Goal: Task Accomplishment & Management: Manage account settings

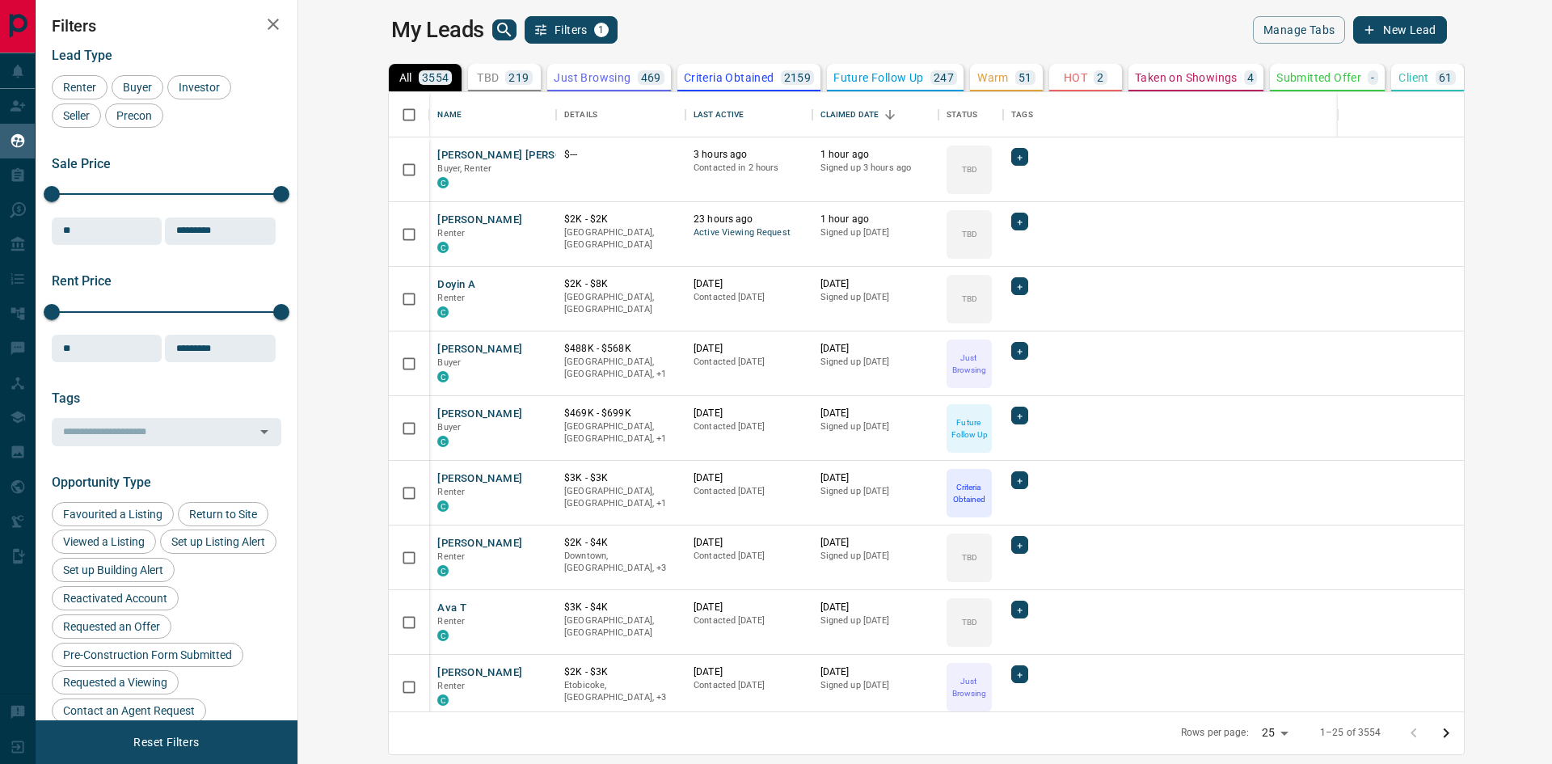
scroll to position [607, 1234]
click at [1049, 85] on button "HOT 2" at bounding box center [1085, 77] width 73 height 27
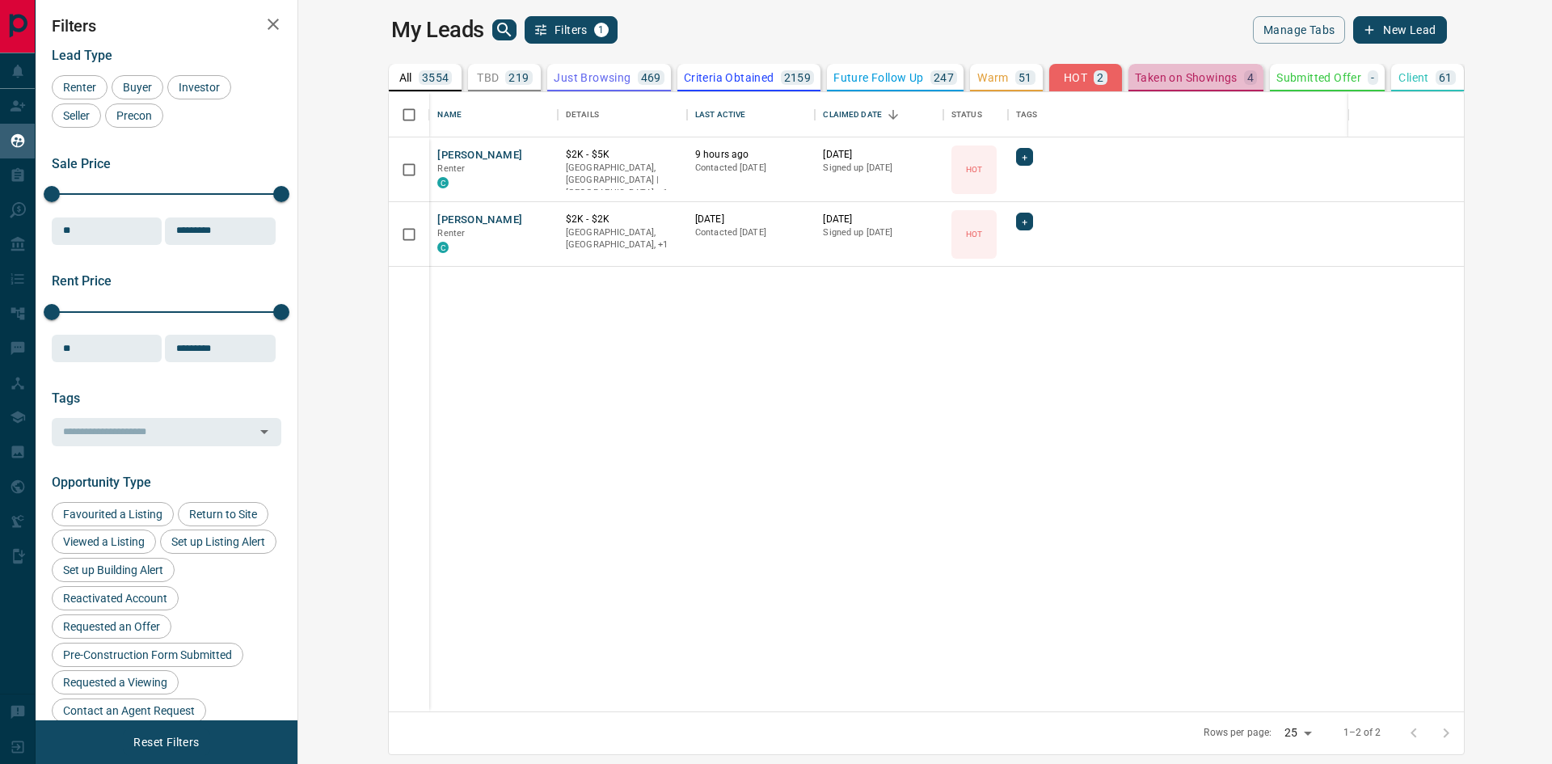
click at [1135, 73] on p "Taken on Showings" at bounding box center [1186, 77] width 103 height 11
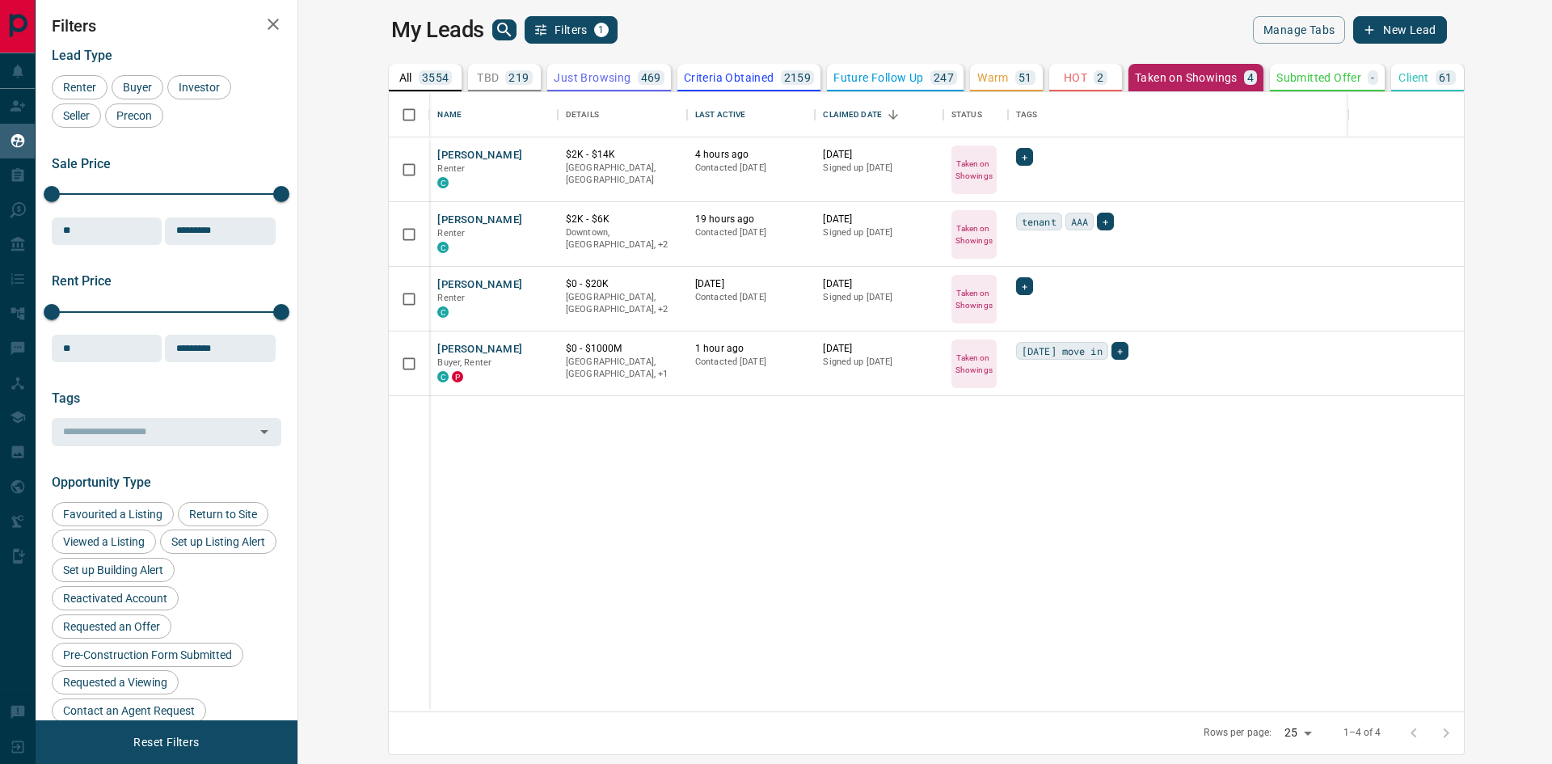
click at [749, 507] on div "[PERSON_NAME] Renter C $2K - $14K [GEOGRAPHIC_DATA], [GEOGRAPHIC_DATA] 4 hours …" at bounding box center [1012, 424] width 1247 height 574
click at [1022, 292] on span "+" at bounding box center [1025, 286] width 6 height 16
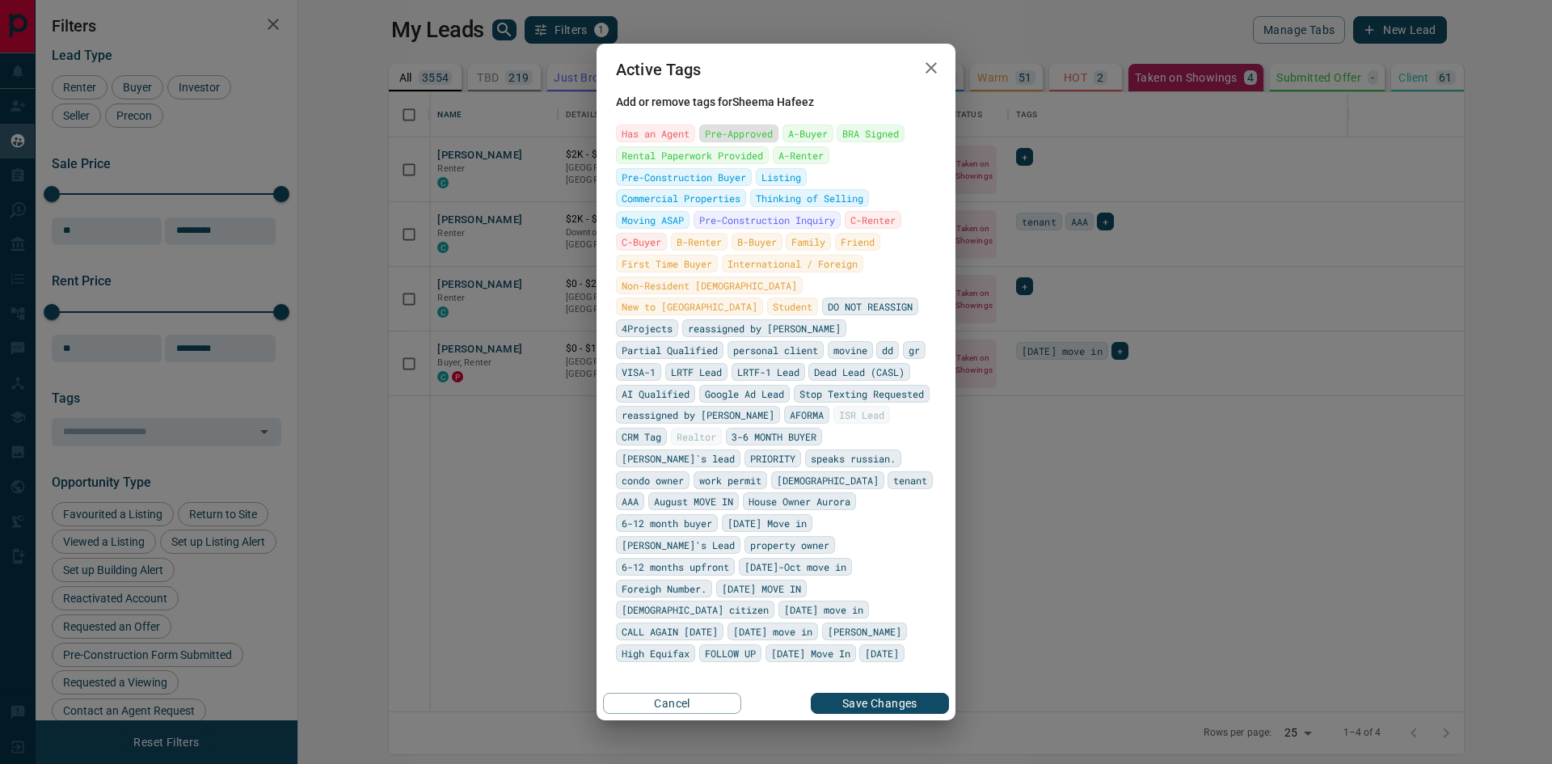
click at [741, 141] on span "Pre-Approved" at bounding box center [739, 133] width 68 height 16
click at [780, 163] on span "A-Renter" at bounding box center [800, 155] width 45 height 16
click at [675, 163] on span "Rental Paperwork Provided" at bounding box center [692, 155] width 141 height 16
click at [732, 141] on span "Pre-Approved" at bounding box center [753, 133] width 68 height 16
click at [750, 450] on span "PRIORITY" at bounding box center [772, 458] width 45 height 16
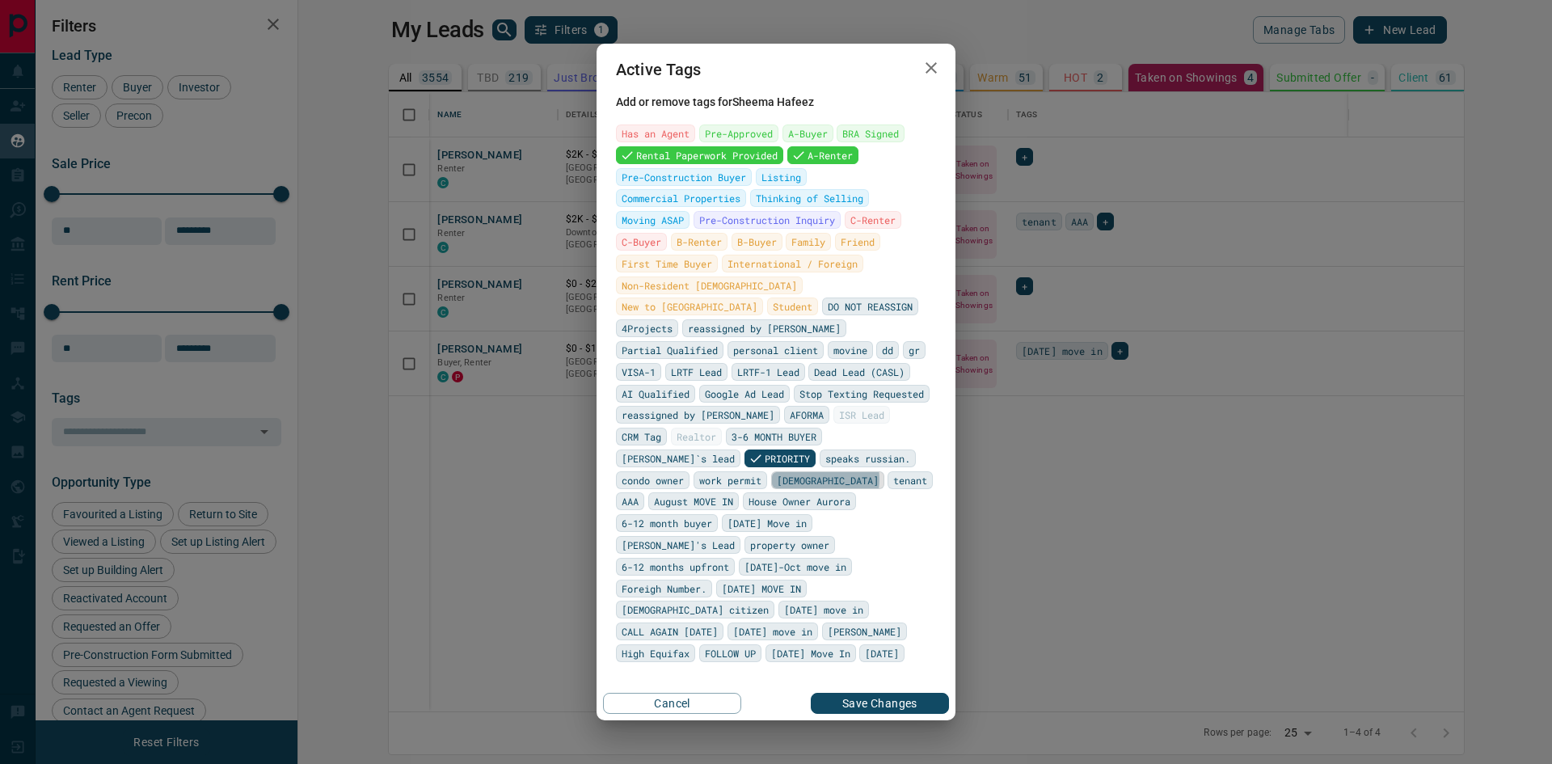
click at [811, 472] on span "[DEMOGRAPHIC_DATA]" at bounding box center [828, 480] width 102 height 16
click at [671, 493] on span "AAA" at bounding box center [679, 501] width 17 height 16
click at [645, 645] on span "High Equifax" at bounding box center [656, 653] width 68 height 16
click at [869, 693] on button "Save Changes" at bounding box center [880, 703] width 138 height 21
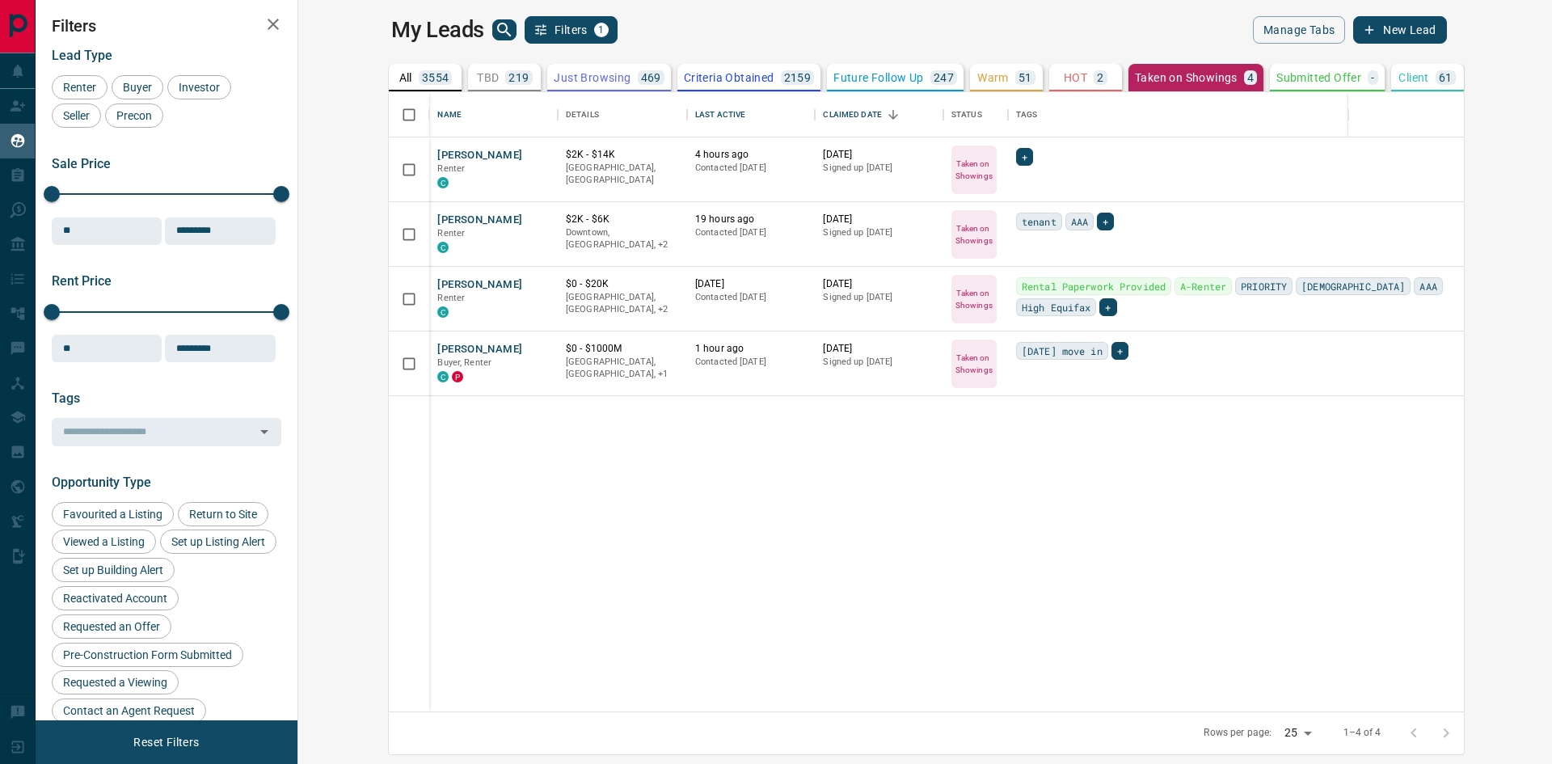
click at [635, 31] on div "My Leads Filters 1" at bounding box center [655, 29] width 528 height 27
click at [1022, 352] on span "[DATE] move in" at bounding box center [1062, 351] width 81 height 16
click at [1117, 357] on span "+" at bounding box center [1120, 351] width 6 height 16
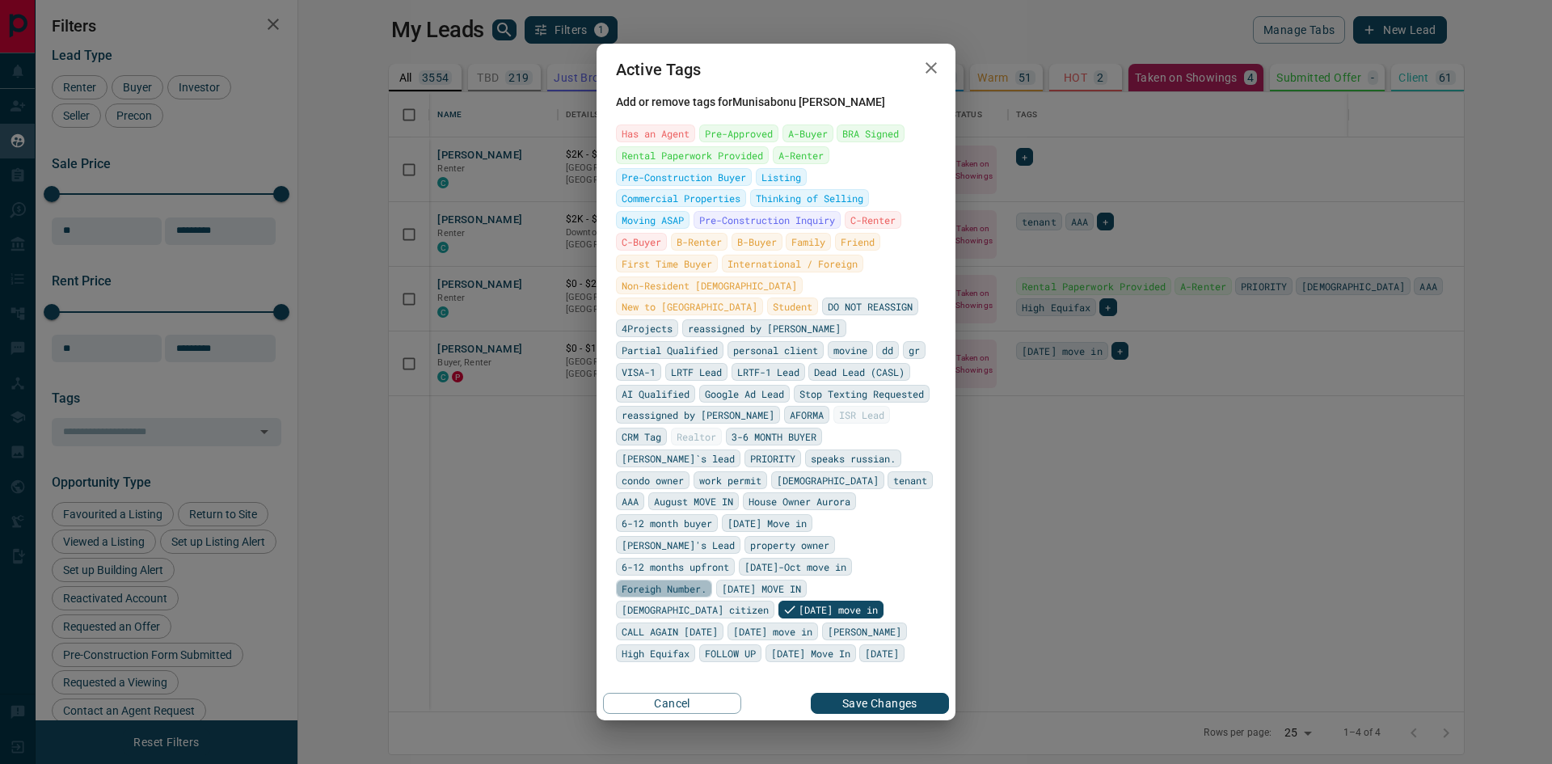
click at [684, 580] on div "Foreigh Number." at bounding box center [664, 589] width 96 height 18
drag, startPoint x: 678, startPoint y: 576, endPoint x: 679, endPoint y: 563, distance: 12.2
click at [799, 601] on span "[DATE] move in" at bounding box center [838, 609] width 79 height 16
click at [679, 580] on span "Foreigh Number." at bounding box center [678, 588] width 85 height 16
click at [784, 163] on span "A-Renter" at bounding box center [800, 155] width 45 height 16
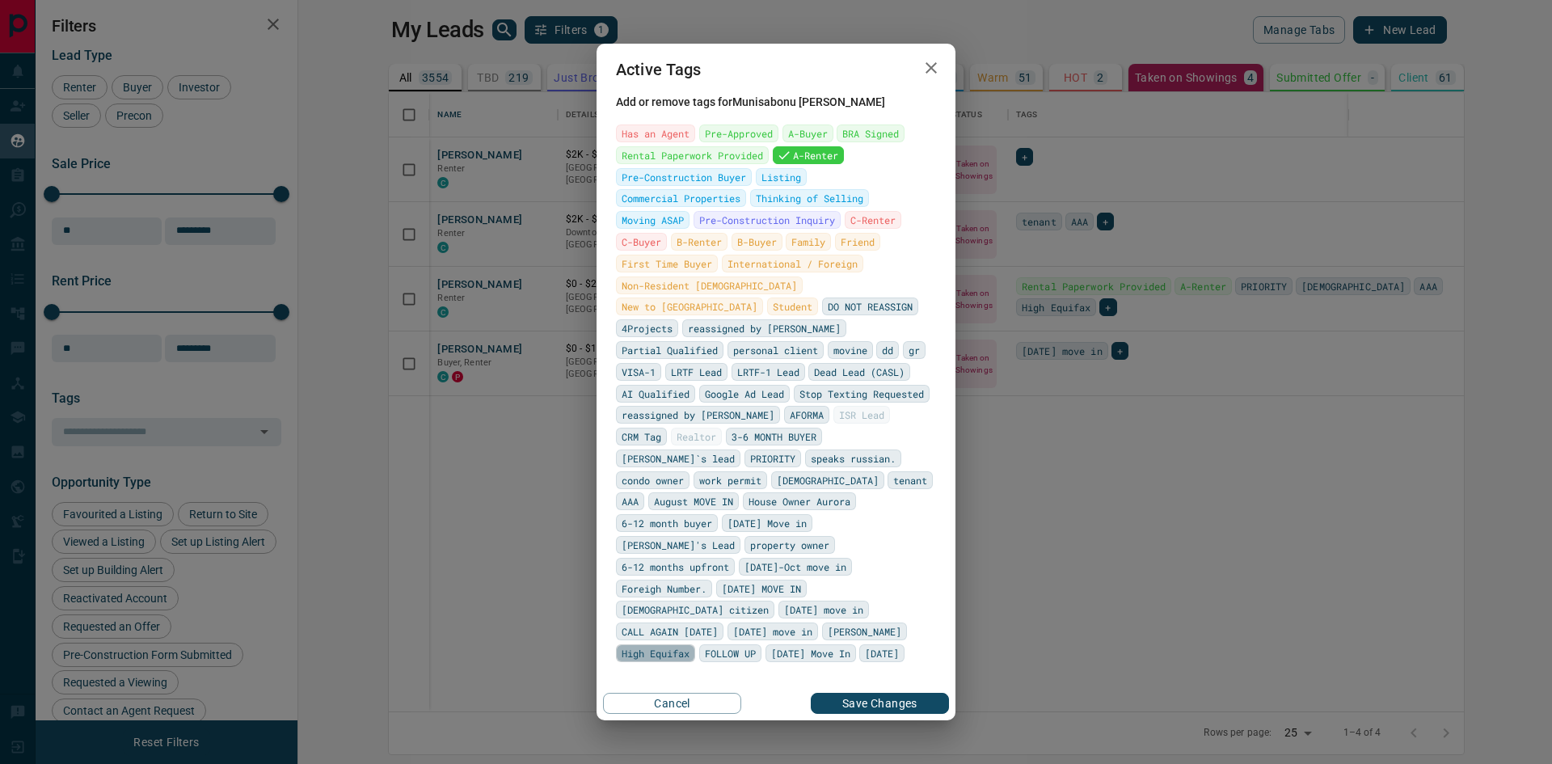
click at [690, 645] on span "High Equifax" at bounding box center [656, 653] width 68 height 16
click at [644, 492] on div "AAA" at bounding box center [630, 501] width 28 height 18
click at [750, 450] on span "PRIORITY" at bounding box center [772, 458] width 45 height 16
click at [769, 601] on span "[DEMOGRAPHIC_DATA] citizen" at bounding box center [695, 609] width 147 height 16
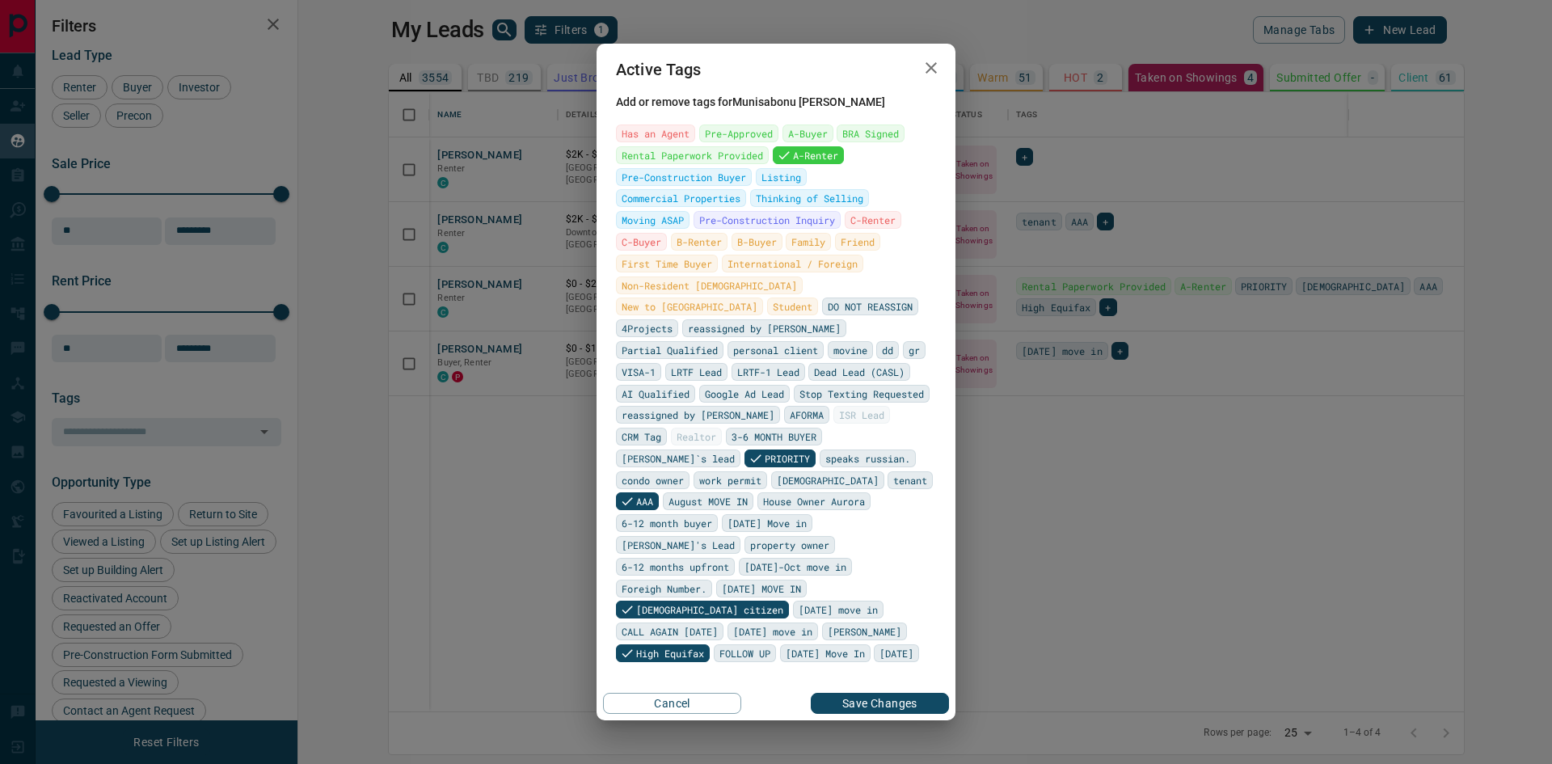
drag, startPoint x: 894, startPoint y: 685, endPoint x: 899, endPoint y: 643, distance: 42.3
click at [894, 693] on button "Save Changes" at bounding box center [880, 703] width 138 height 21
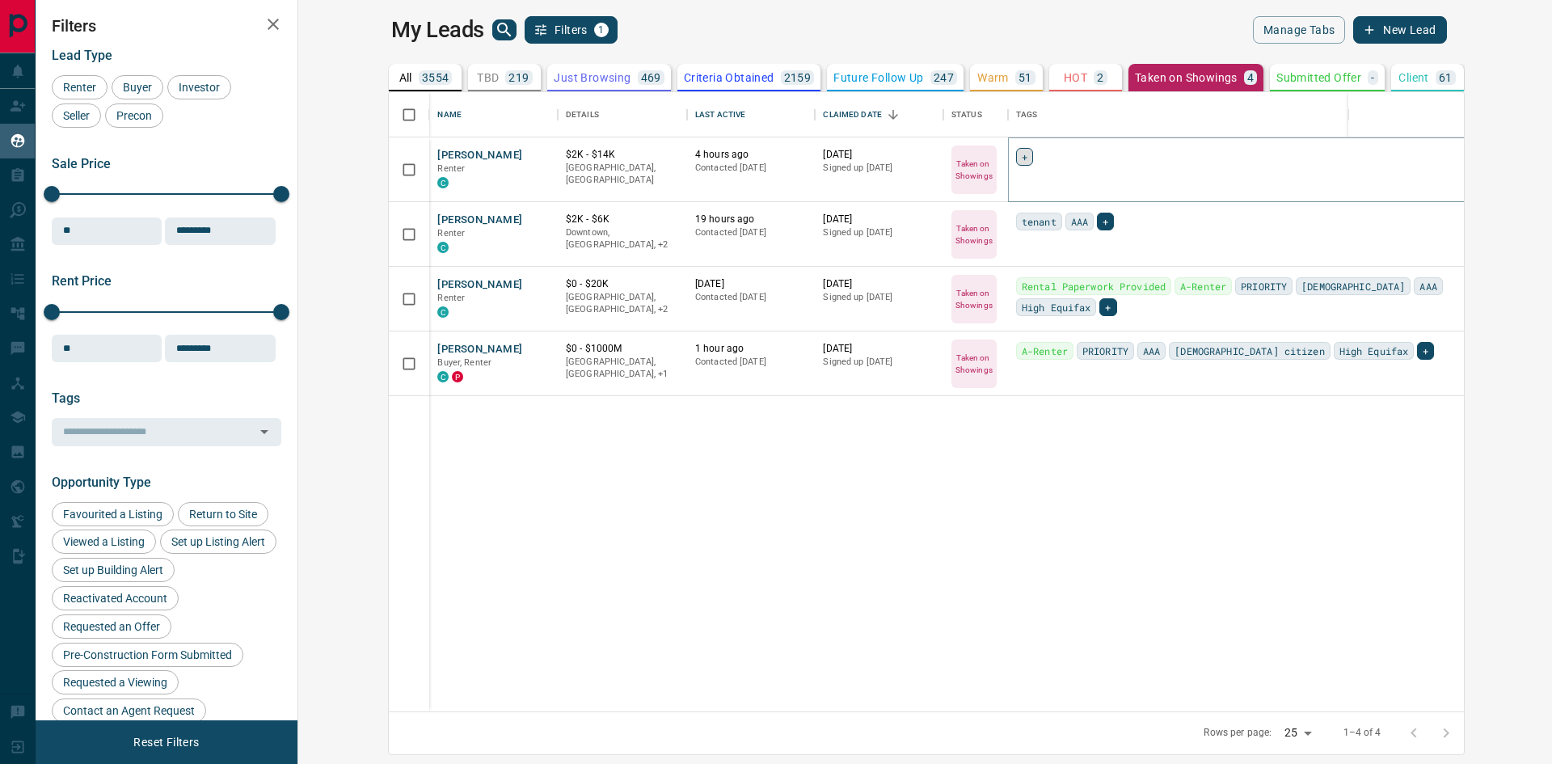
click at [1016, 152] on div "+" at bounding box center [1024, 157] width 17 height 18
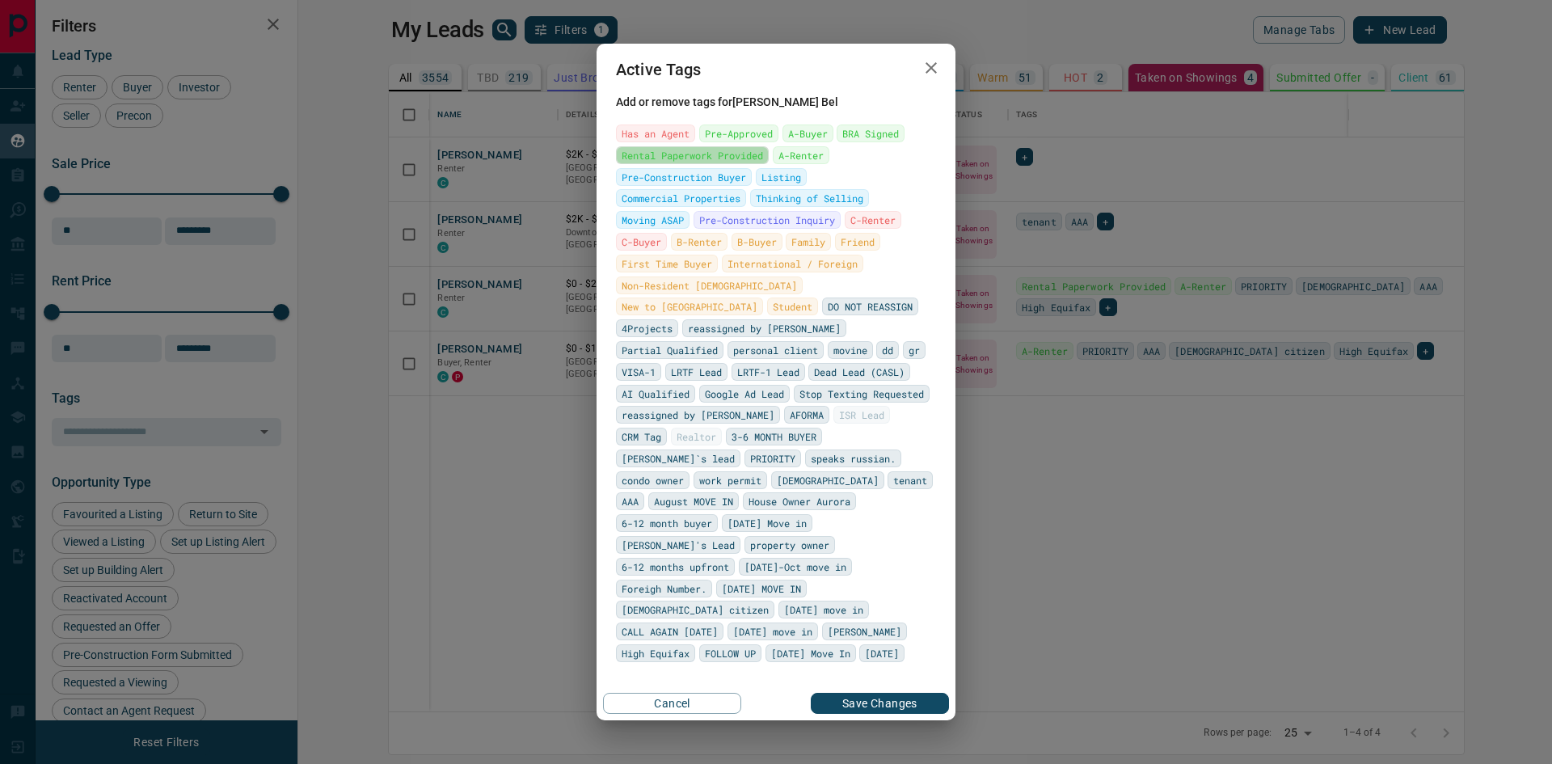
click at [702, 163] on span "Rental Paperwork Provided" at bounding box center [692, 155] width 141 height 16
click at [806, 163] on span "A-Renter" at bounding box center [815, 155] width 45 height 16
click at [684, 228] on span "Moving ASAP" at bounding box center [653, 220] width 62 height 16
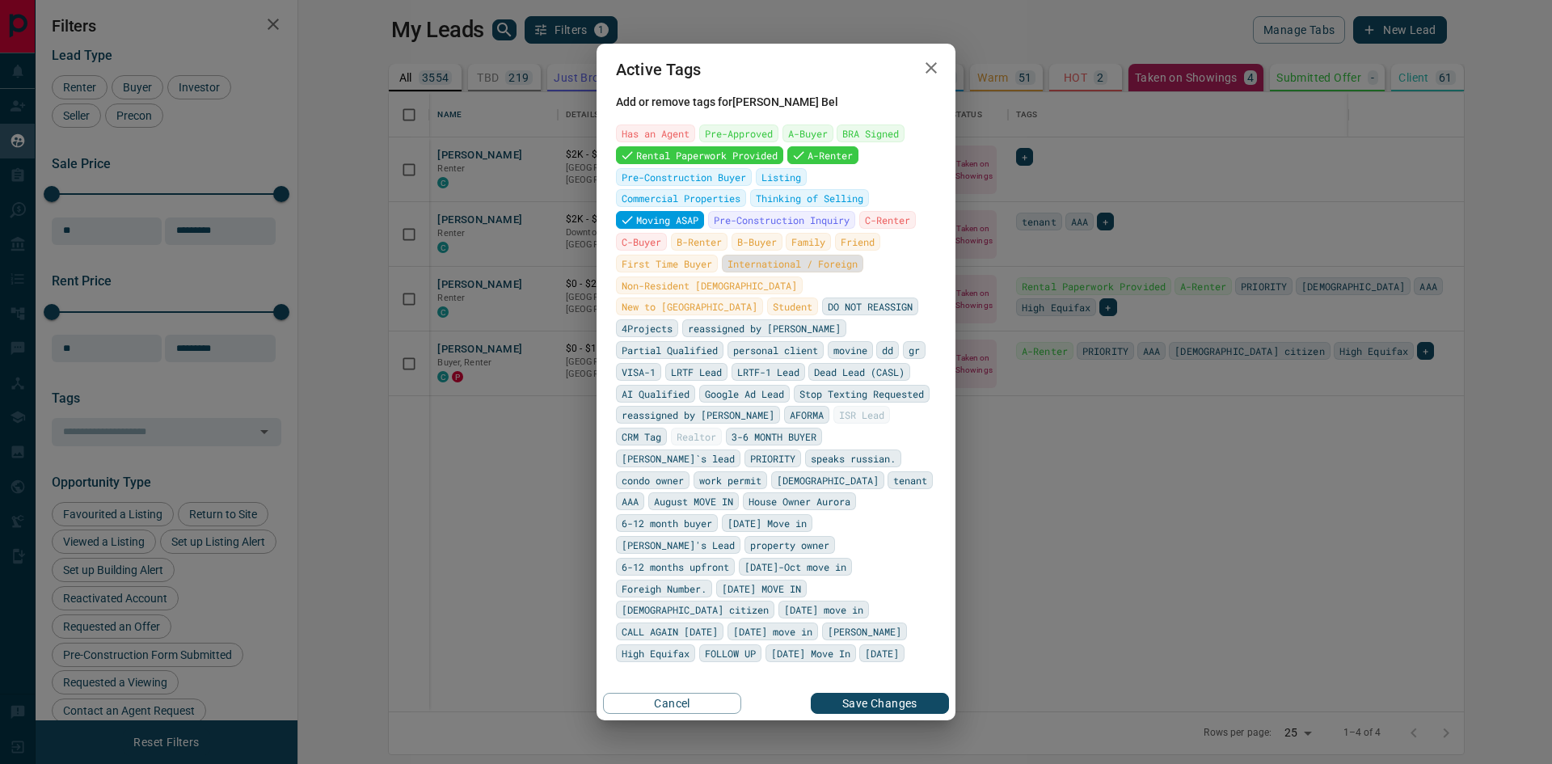
click at [728, 272] on span "International / Foreign" at bounding box center [793, 263] width 130 height 16
click at [797, 293] on span "Non-Resident [DEMOGRAPHIC_DATA]" at bounding box center [709, 285] width 175 height 16
click at [750, 450] on span "PRIORITY" at bounding box center [772, 458] width 45 height 16
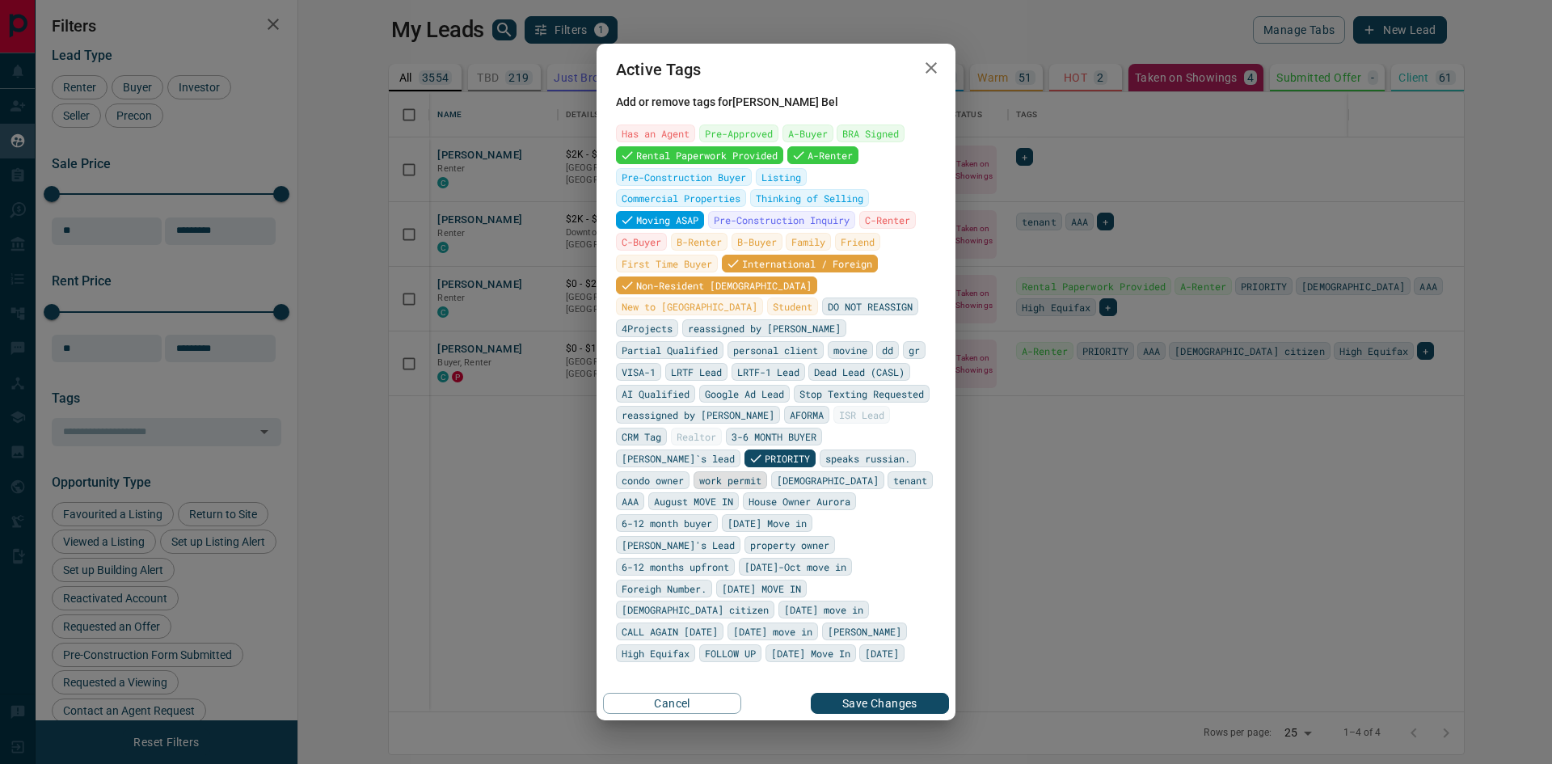
click at [719, 472] on span "work permit" at bounding box center [730, 480] width 62 height 16
click at [735, 537] on span "[PERSON_NAME]'s Lead" at bounding box center [678, 545] width 113 height 16
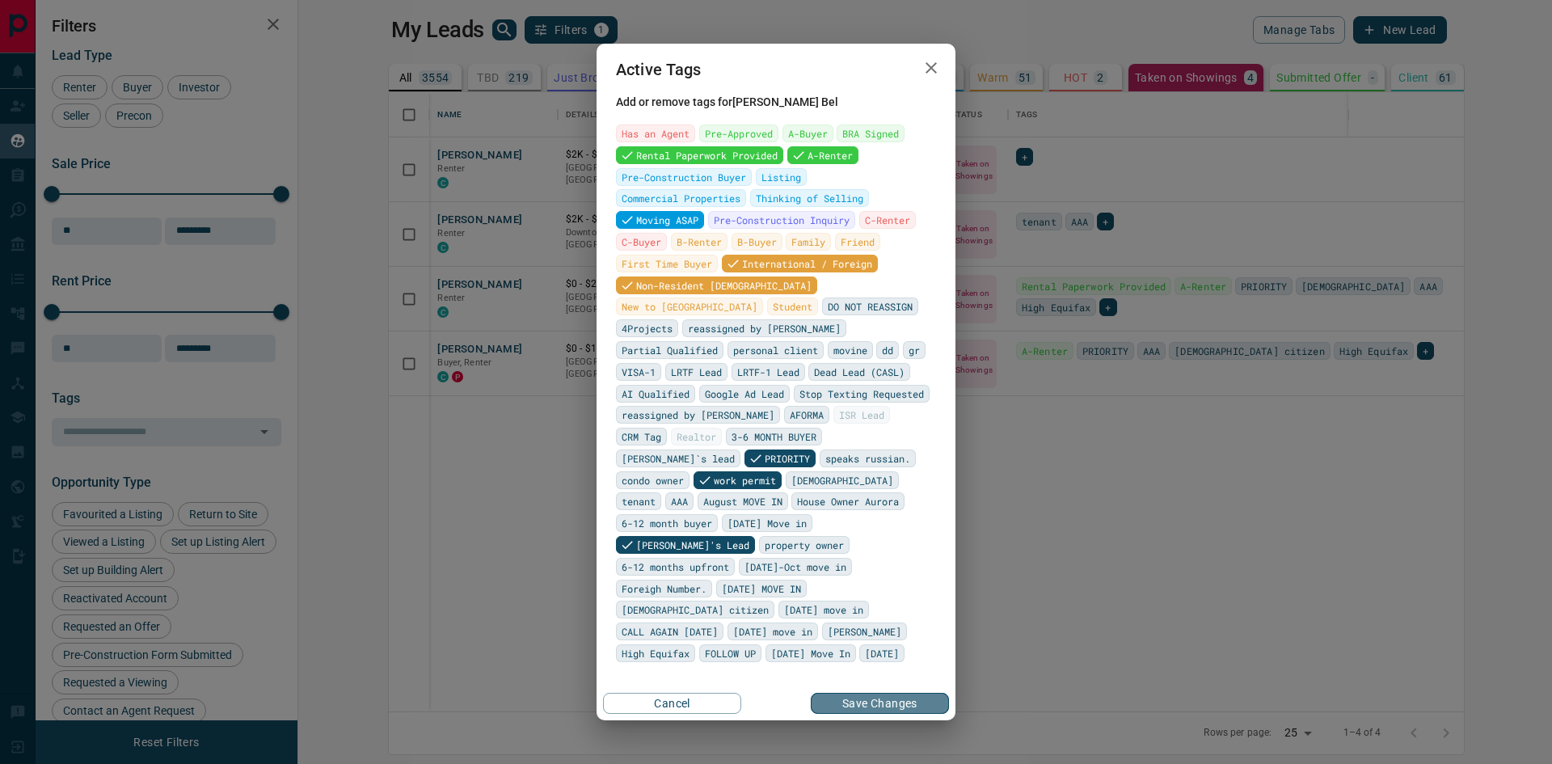
click at [866, 693] on button "Save Changes" at bounding box center [880, 703] width 138 height 21
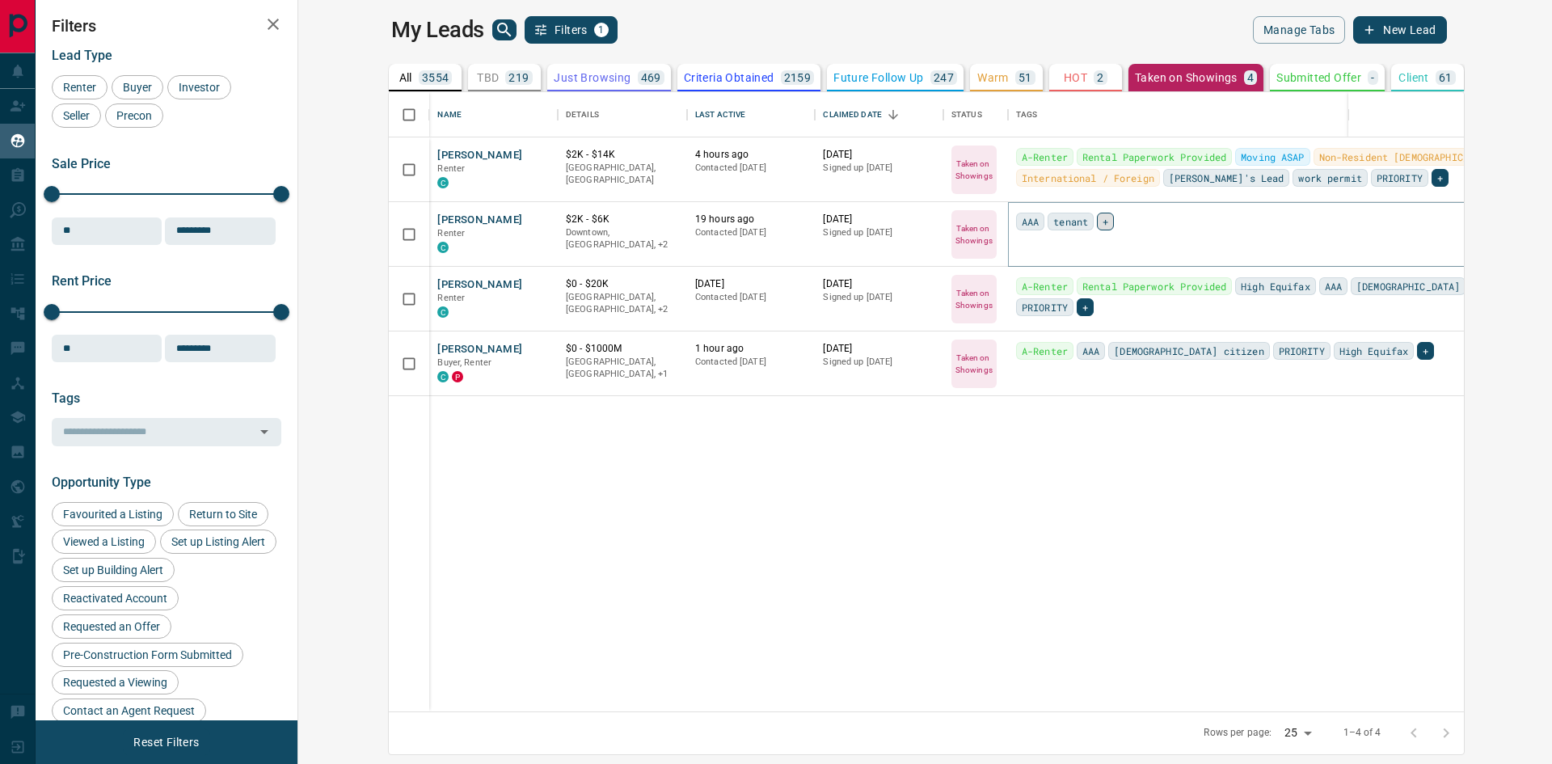
click at [1103, 220] on span "+" at bounding box center [1106, 221] width 6 height 16
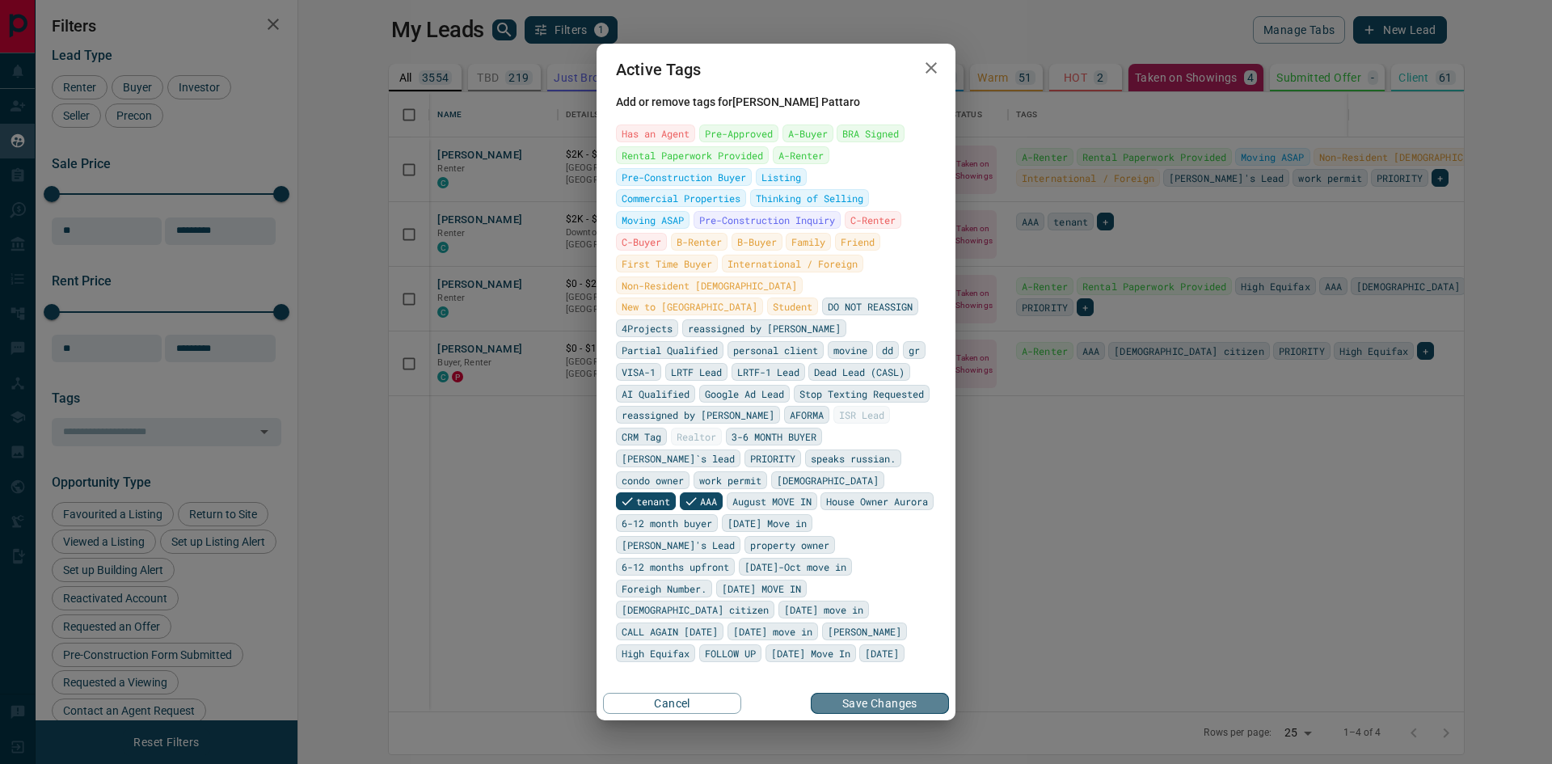
click at [884, 693] on button "Save Changes" at bounding box center [880, 703] width 138 height 21
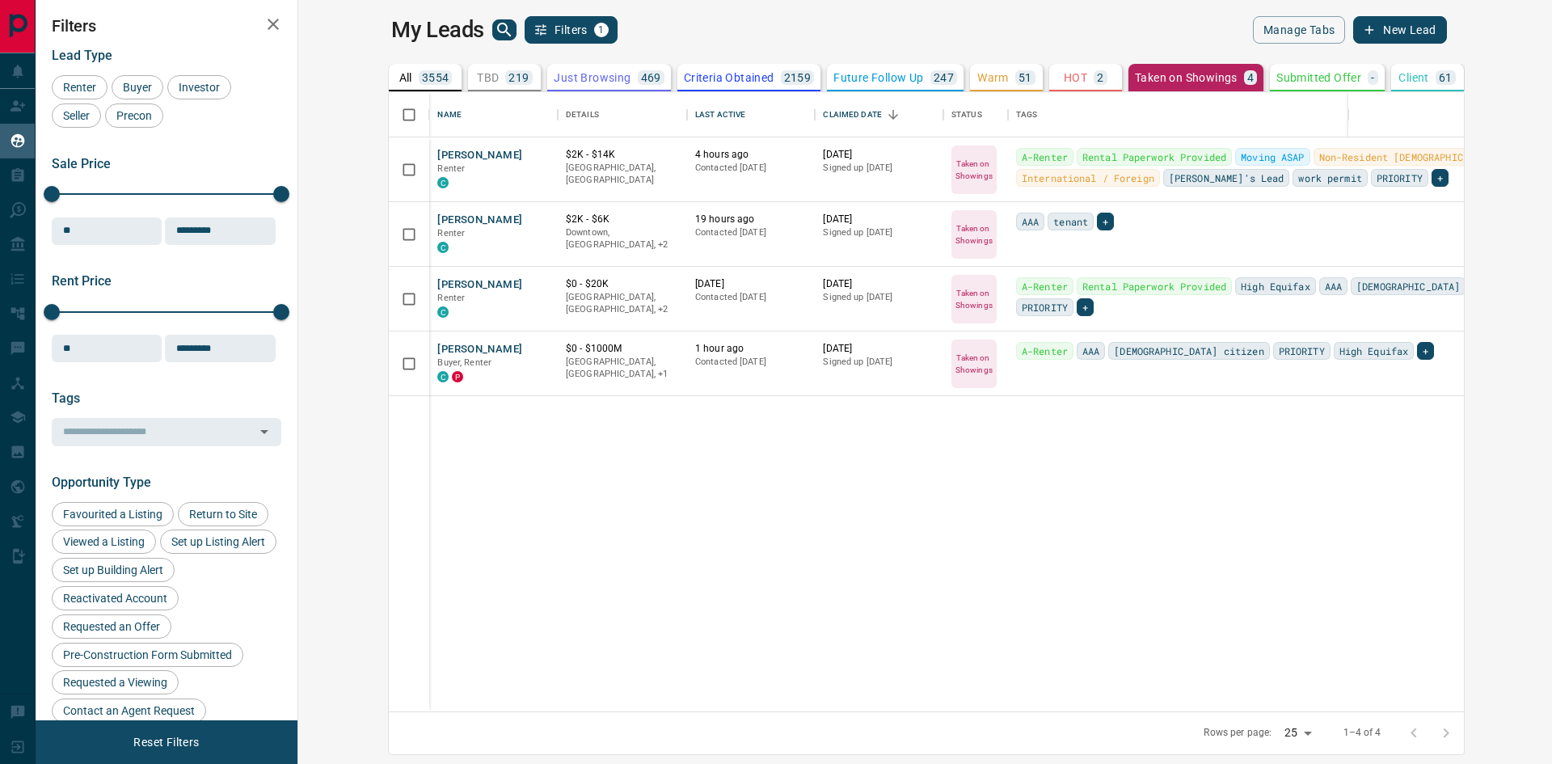
click at [1064, 82] on p "HOT" at bounding box center [1075, 77] width 23 height 11
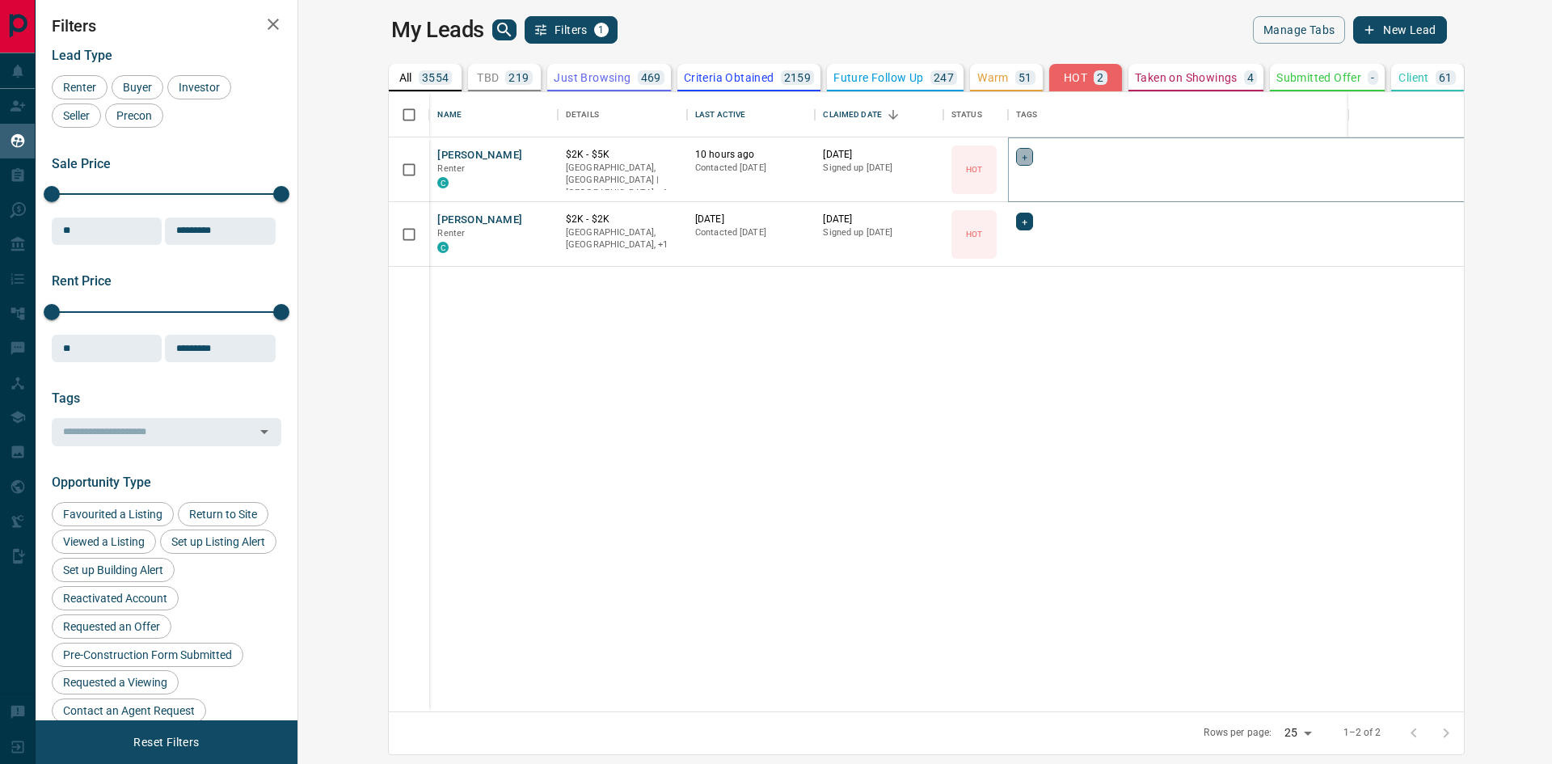
click at [1016, 154] on div "+" at bounding box center [1024, 157] width 17 height 18
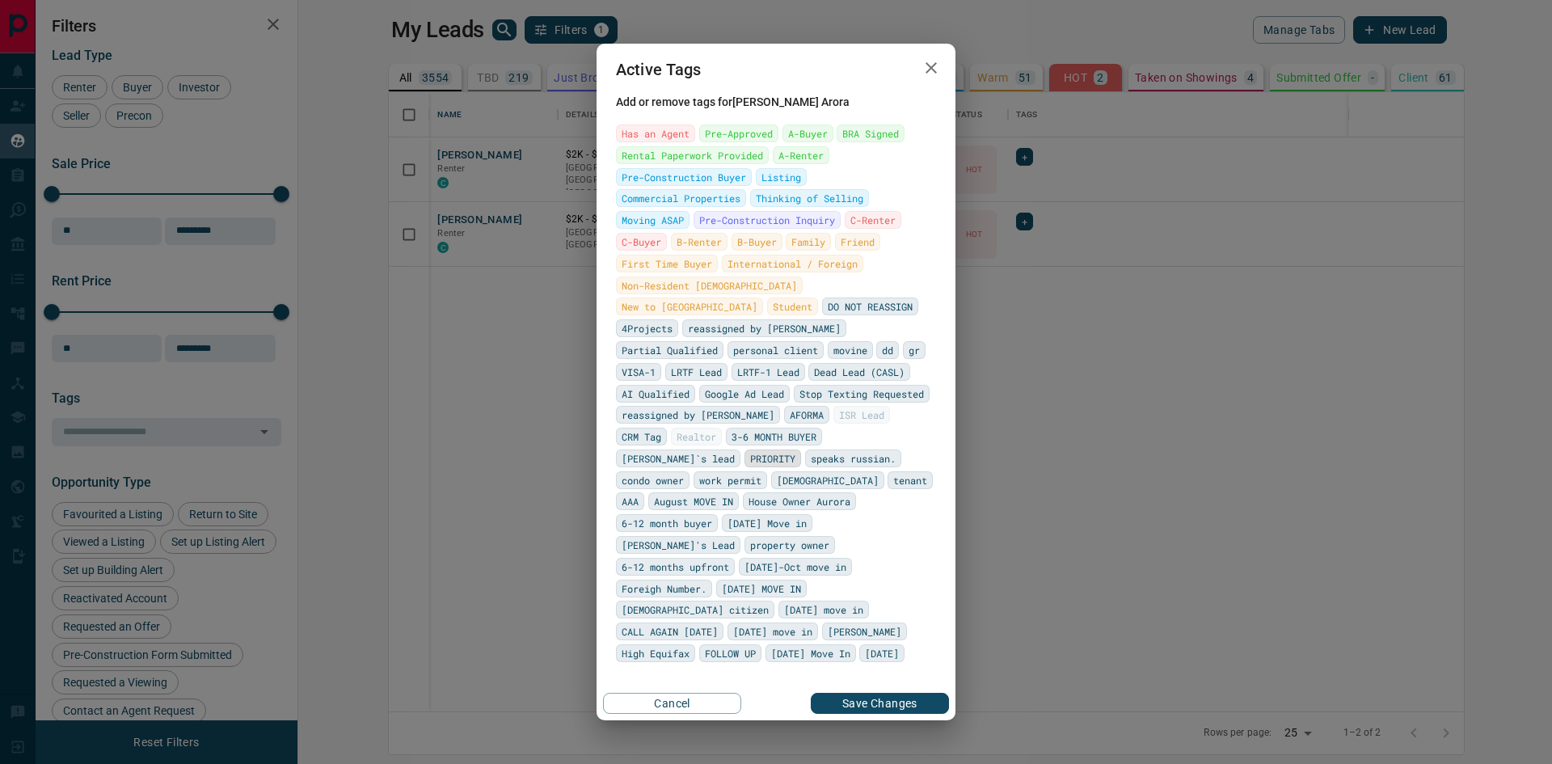
click at [750, 450] on span "PRIORITY" at bounding box center [772, 458] width 45 height 16
click at [686, 163] on span "Rental Paperwork Provided" at bounding box center [692, 155] width 141 height 16
click at [721, 163] on span "Rental Paperwork Provided" at bounding box center [706, 155] width 141 height 16
click at [778, 186] on div "Active Tags Add or remove tags for [PERSON_NAME] Has an Agent Pre-Approved A-Bu…" at bounding box center [776, 382] width 1552 height 764
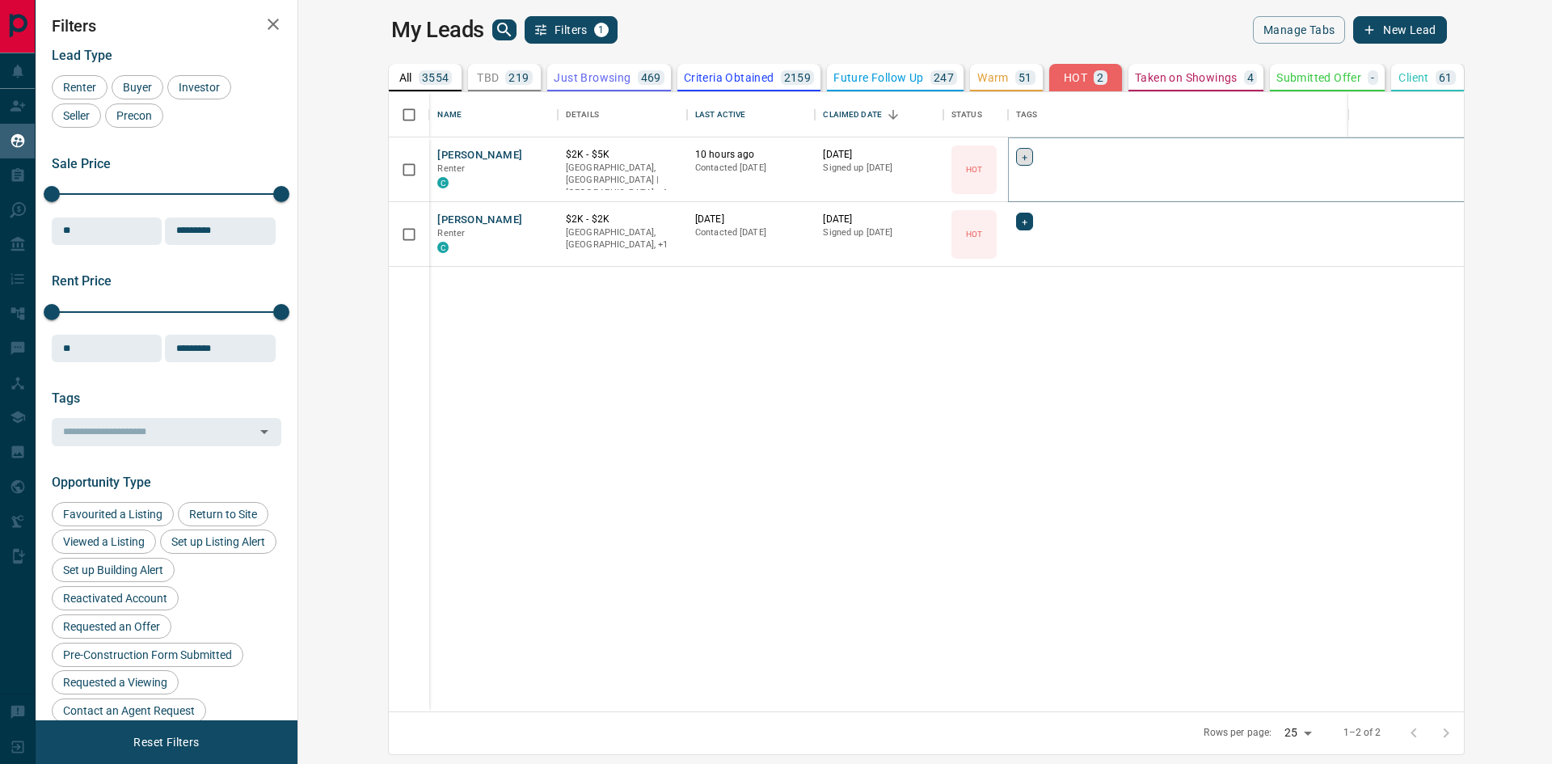
click at [1022, 157] on span "+" at bounding box center [1025, 157] width 6 height 16
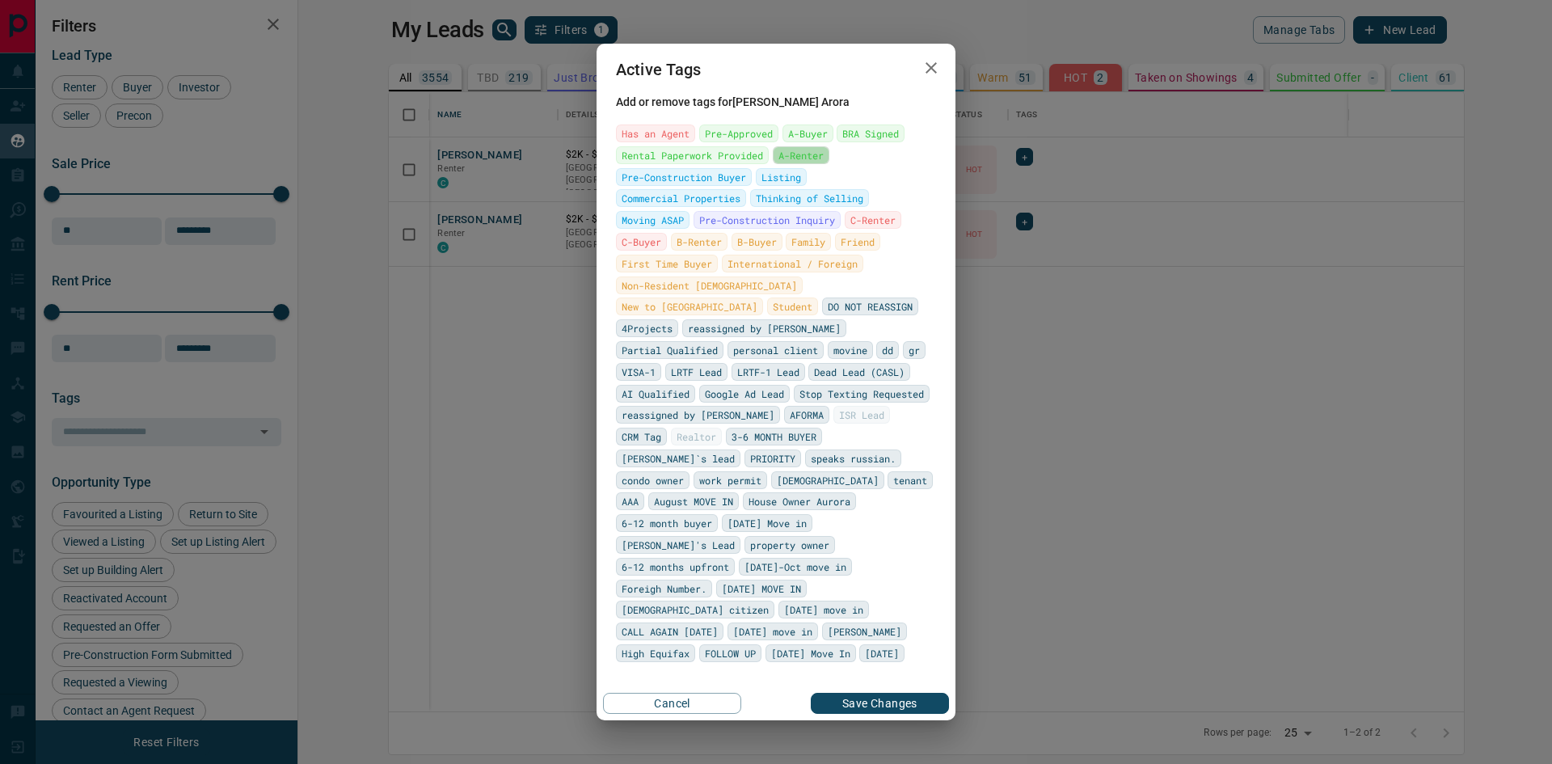
click at [796, 163] on span "A-Renter" at bounding box center [800, 155] width 45 height 16
click at [750, 450] on span "PRIORITY" at bounding box center [772, 458] width 45 height 16
click at [875, 693] on button "Save Changes" at bounding box center [880, 703] width 138 height 21
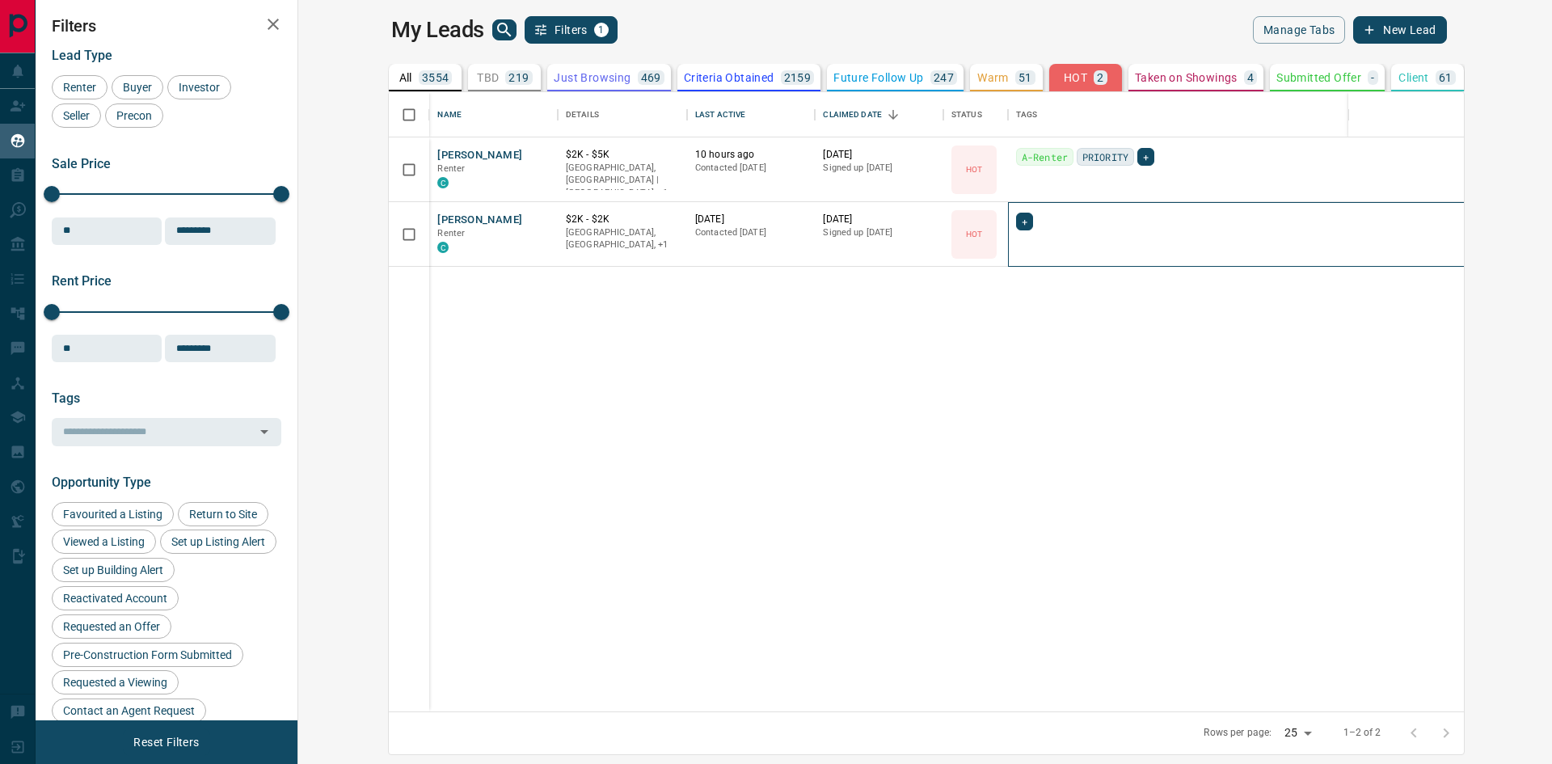
click at [1008, 208] on div "+" at bounding box center [1264, 234] width 513 height 65
click at [1016, 217] on div "+" at bounding box center [1024, 222] width 17 height 18
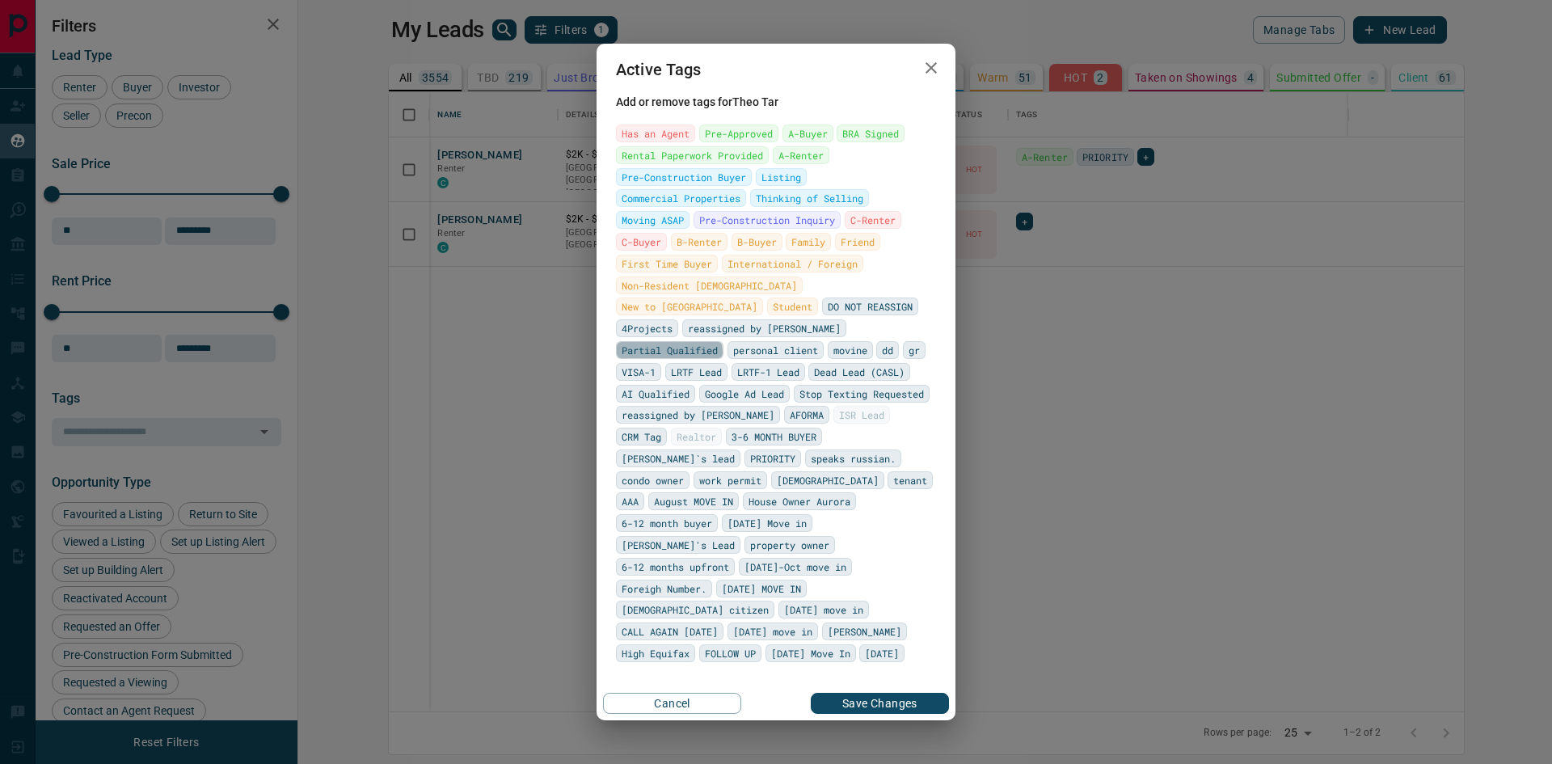
click at [718, 343] on span "Partial Qualified" at bounding box center [670, 350] width 96 height 16
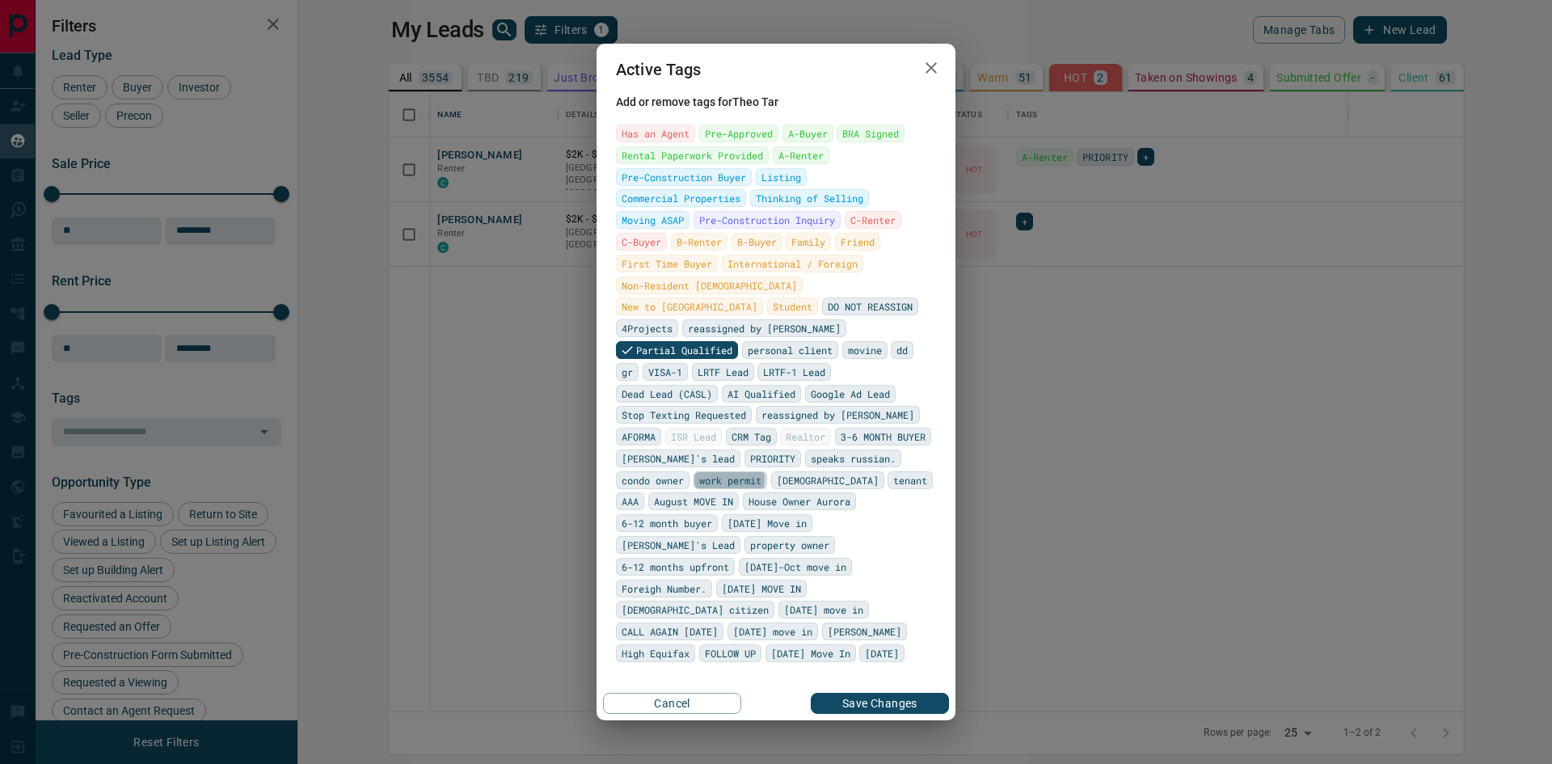
click at [761, 472] on span "work permit" at bounding box center [730, 480] width 62 height 16
click at [791, 163] on span "A-Renter" at bounding box center [800, 155] width 45 height 16
click at [735, 645] on span "FOLLOW UP" at bounding box center [730, 653] width 51 height 16
click at [811, 466] on span "speaks russian." at bounding box center [853, 458] width 85 height 16
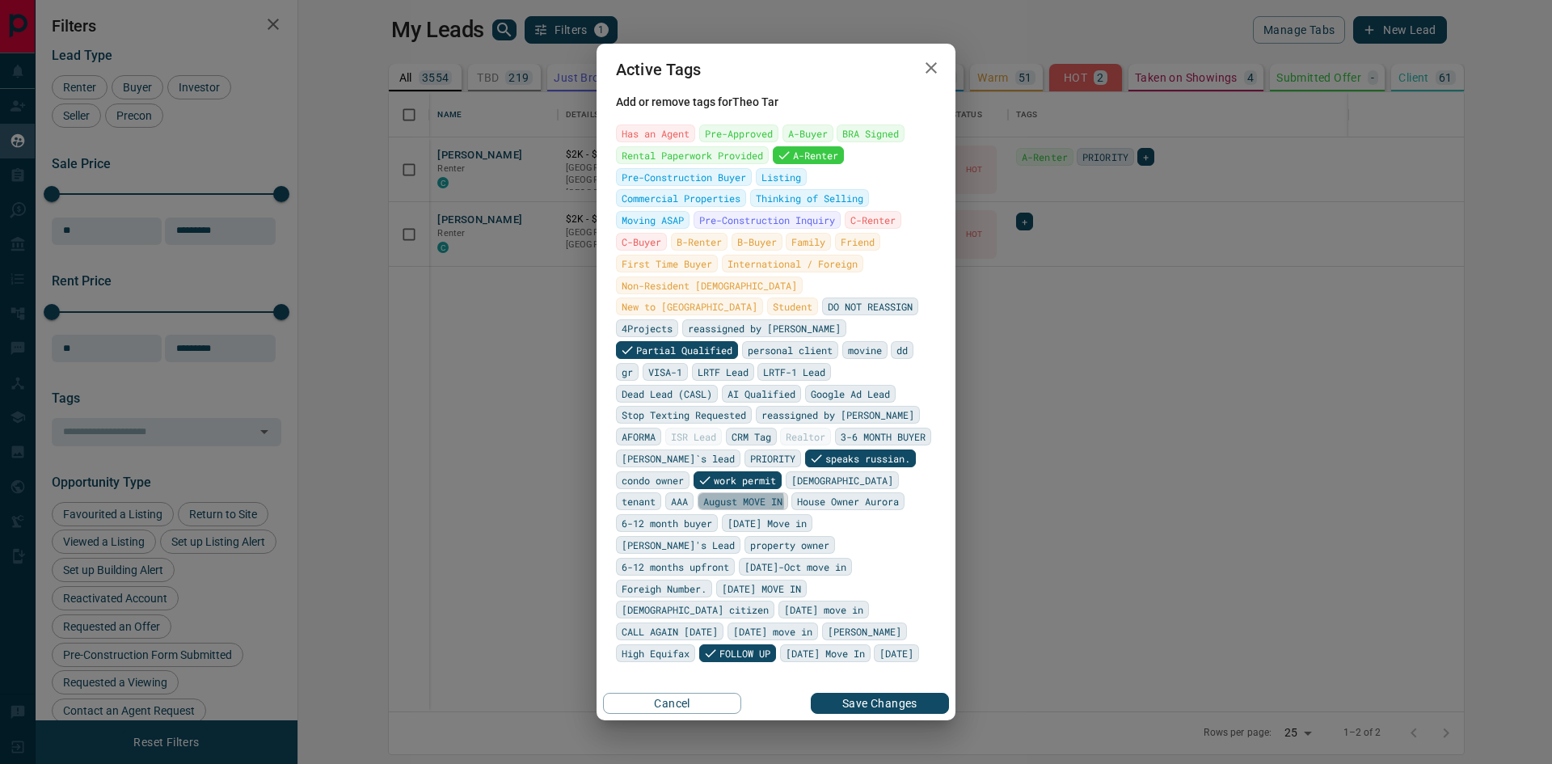
click at [783, 493] on span "August MOVE IN" at bounding box center [742, 501] width 79 height 16
click at [795, 450] on span "PRIORITY" at bounding box center [772, 458] width 45 height 16
click at [863, 693] on button "Save Changes" at bounding box center [880, 703] width 138 height 21
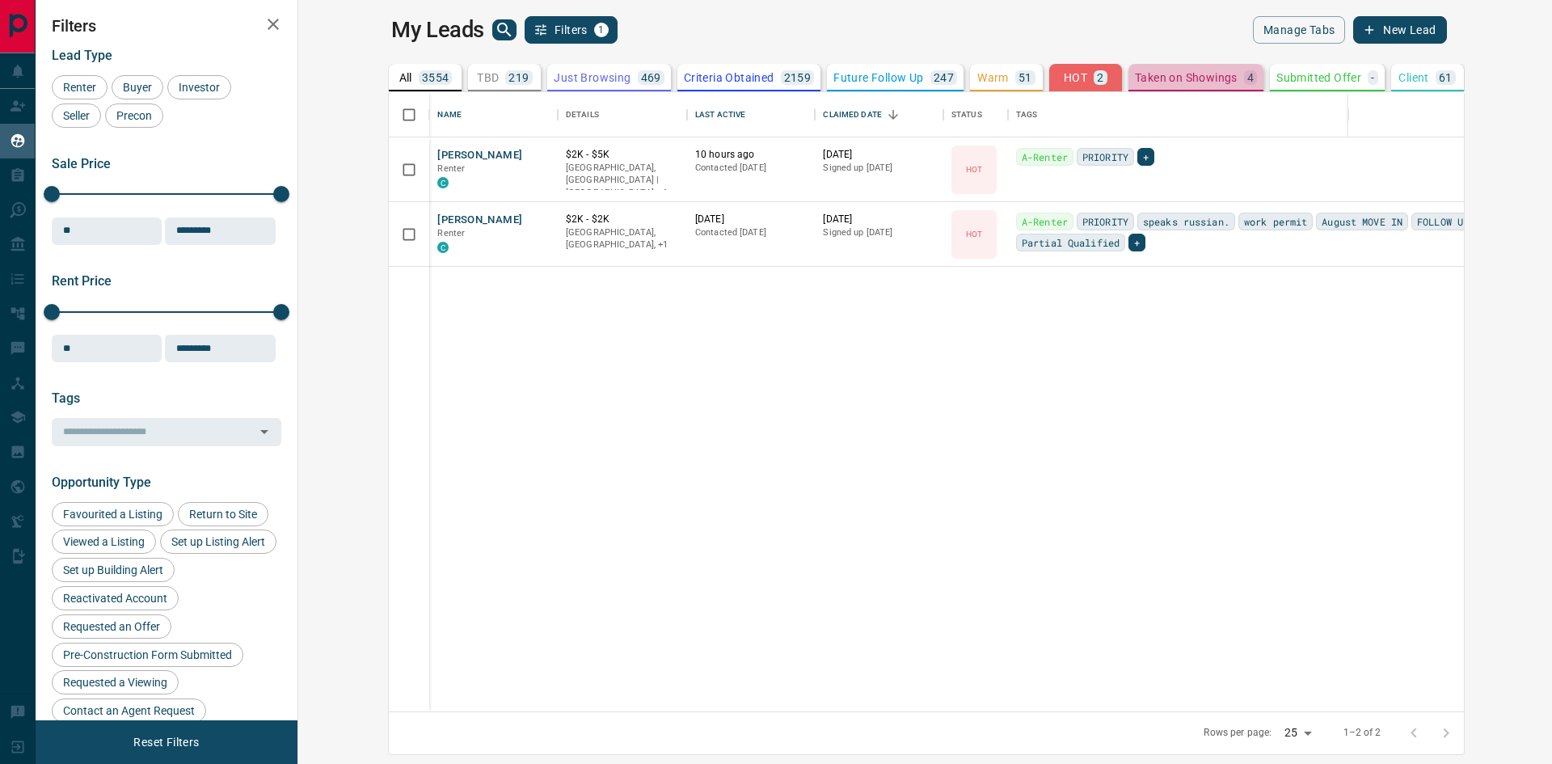
click at [1135, 70] on div "Taken on Showings 4" at bounding box center [1196, 77] width 122 height 15
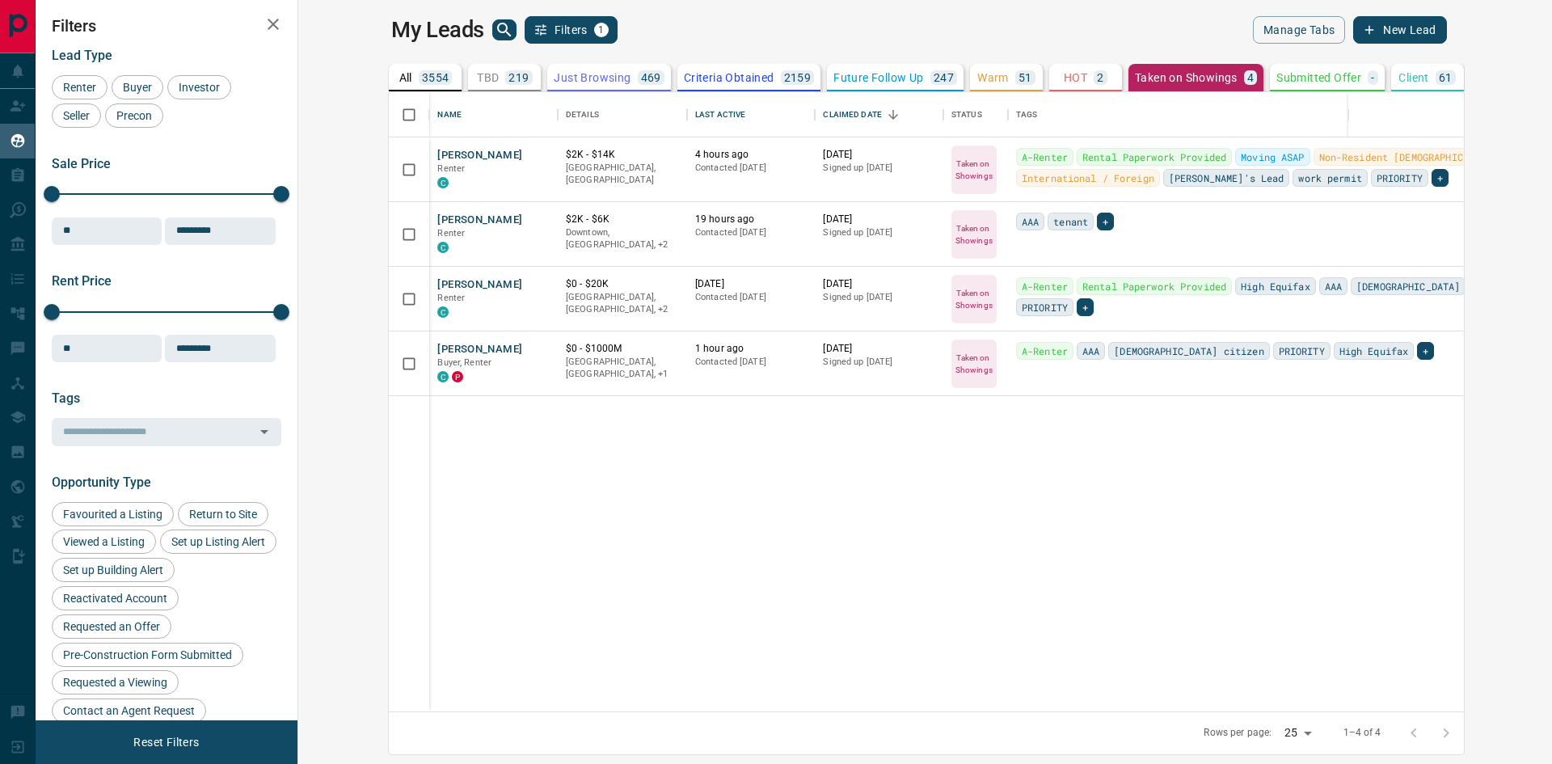
click at [1064, 77] on p "HOT" at bounding box center [1075, 77] width 23 height 11
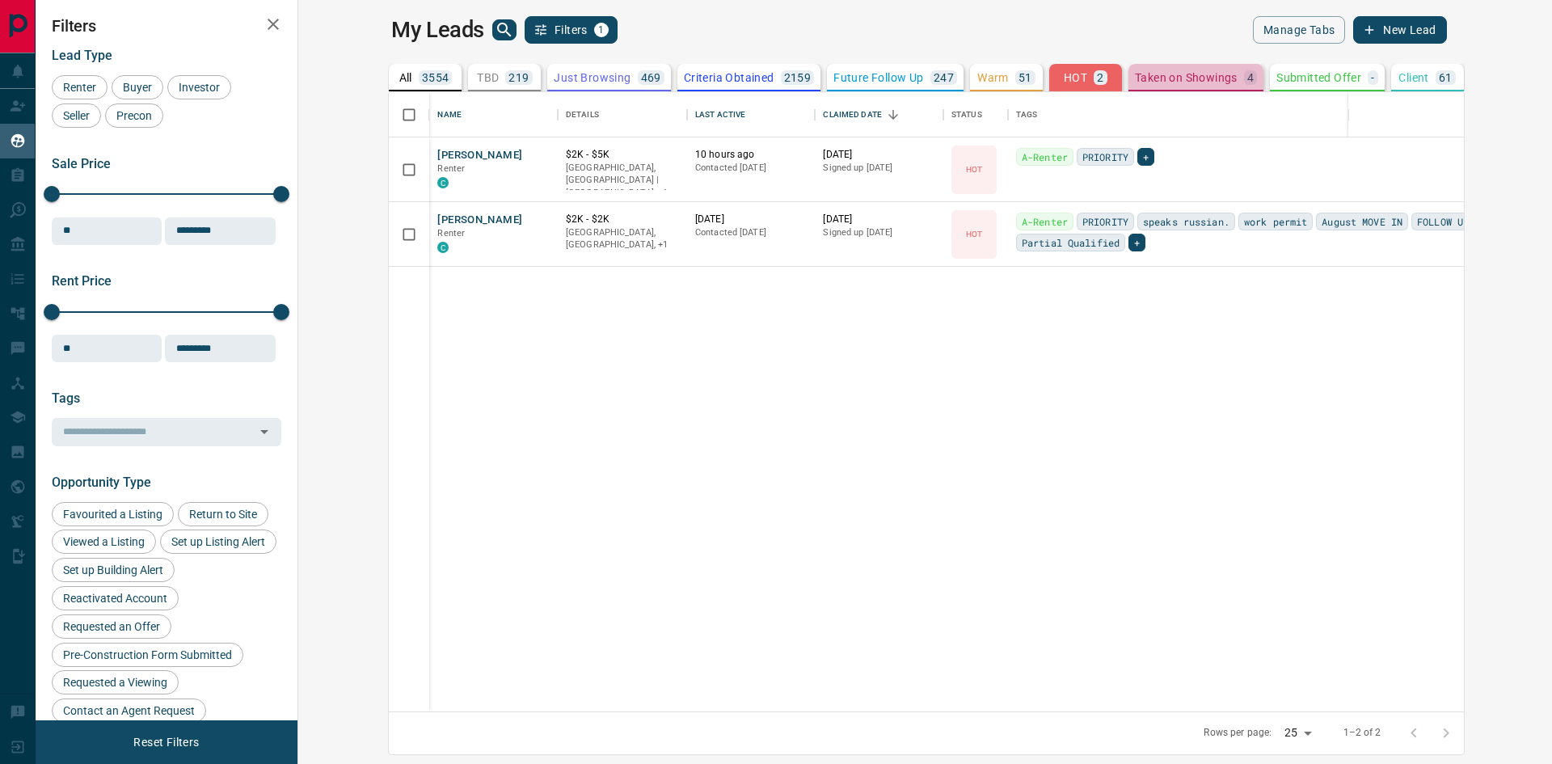
click at [1135, 78] on p "Taken on Showings" at bounding box center [1186, 77] width 103 height 11
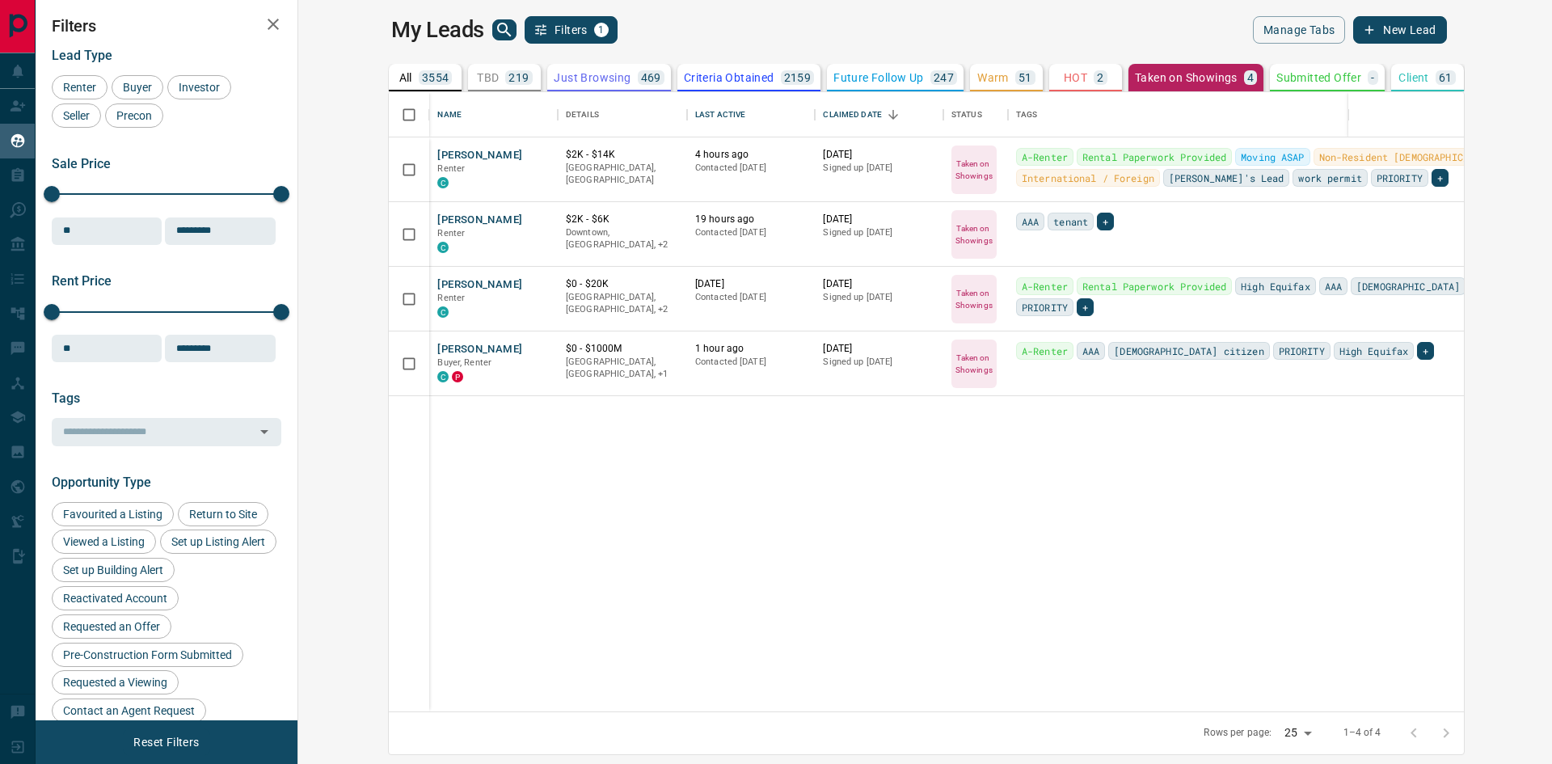
click at [1446, 28] on button "New Lead" at bounding box center [1399, 29] width 93 height 27
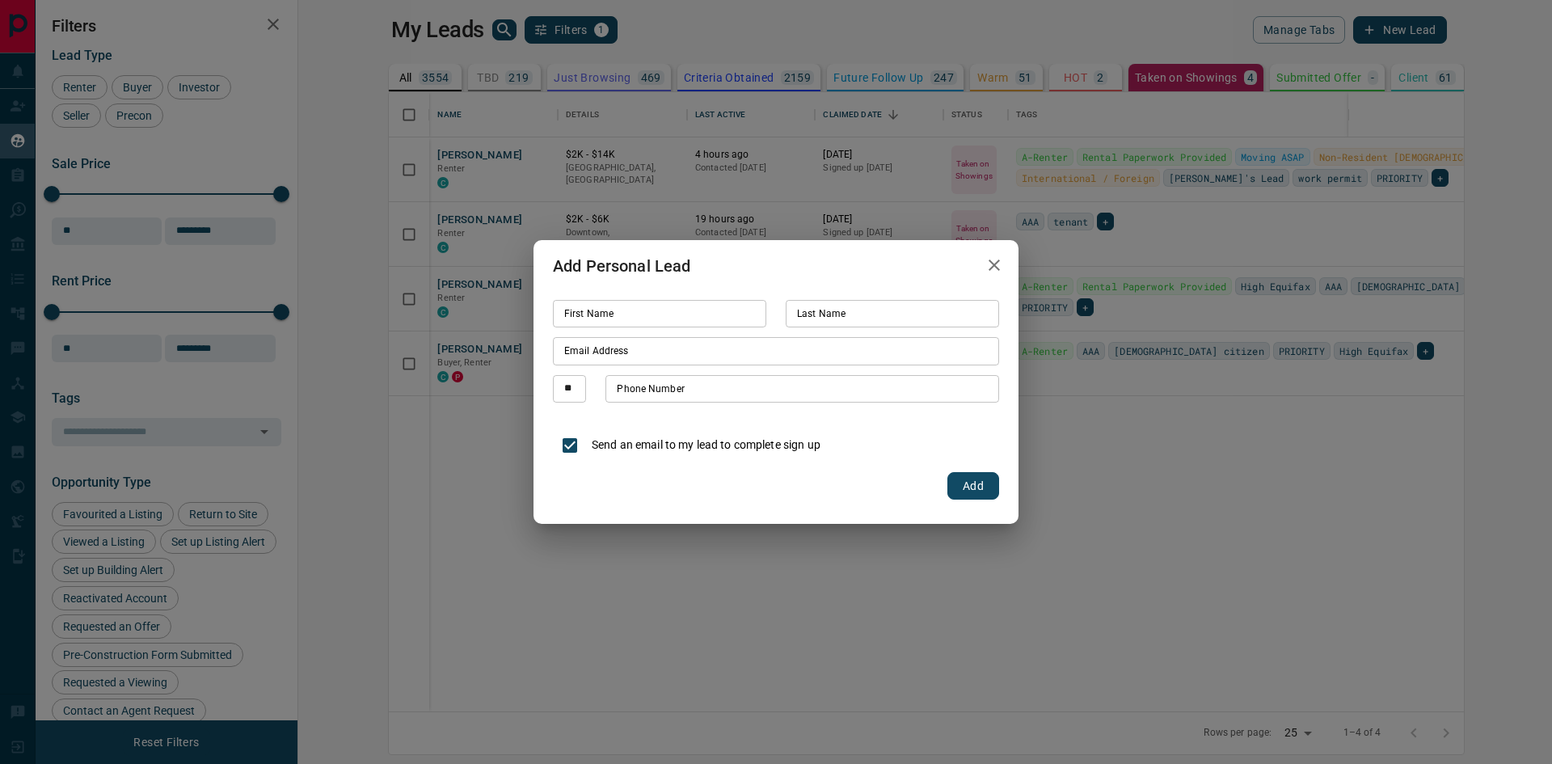
click at [631, 319] on input "First Name" at bounding box center [659, 313] width 213 height 27
type input "******"
click at [991, 264] on icon "button" at bounding box center [994, 264] width 19 height 19
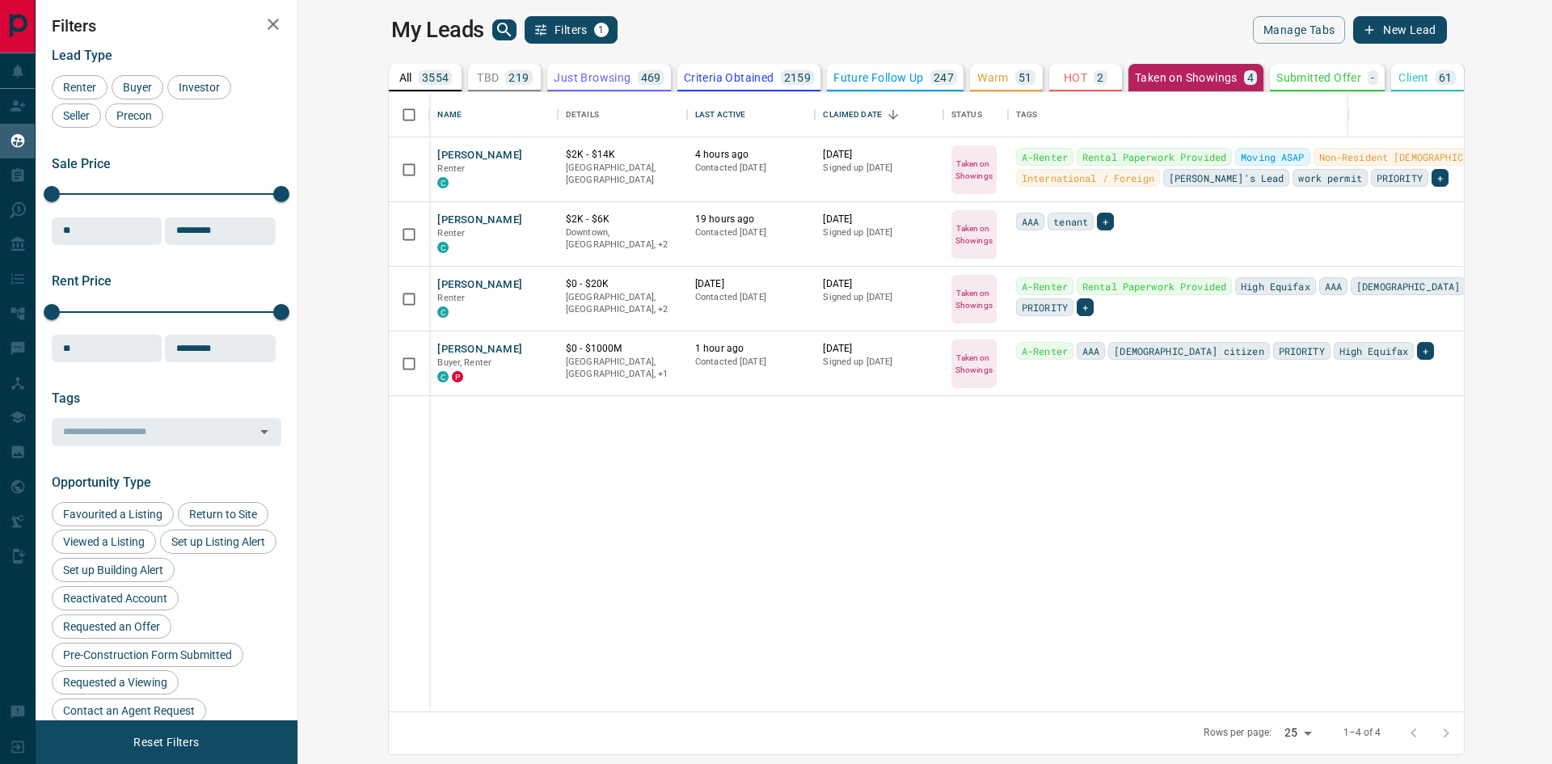
drag, startPoint x: 601, startPoint y: 492, endPoint x: 593, endPoint y: 491, distance: 8.2
click at [601, 491] on div "[PERSON_NAME] Renter C $2K - $14K [GEOGRAPHIC_DATA], [GEOGRAPHIC_DATA] 4 hours …" at bounding box center [1012, 424] width 1247 height 574
click at [495, 33] on icon "search button" at bounding box center [504, 29] width 19 height 19
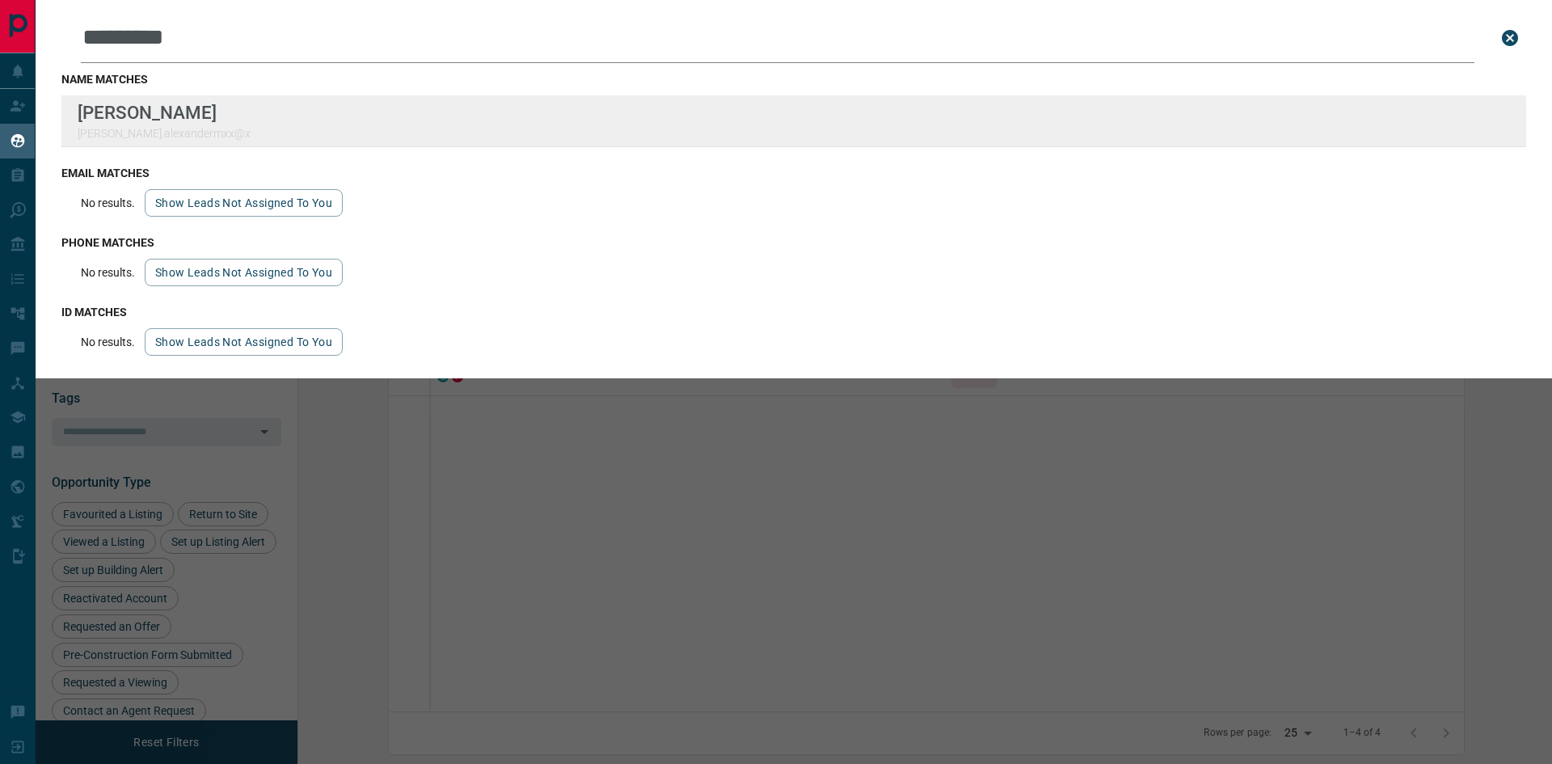
type input "*********"
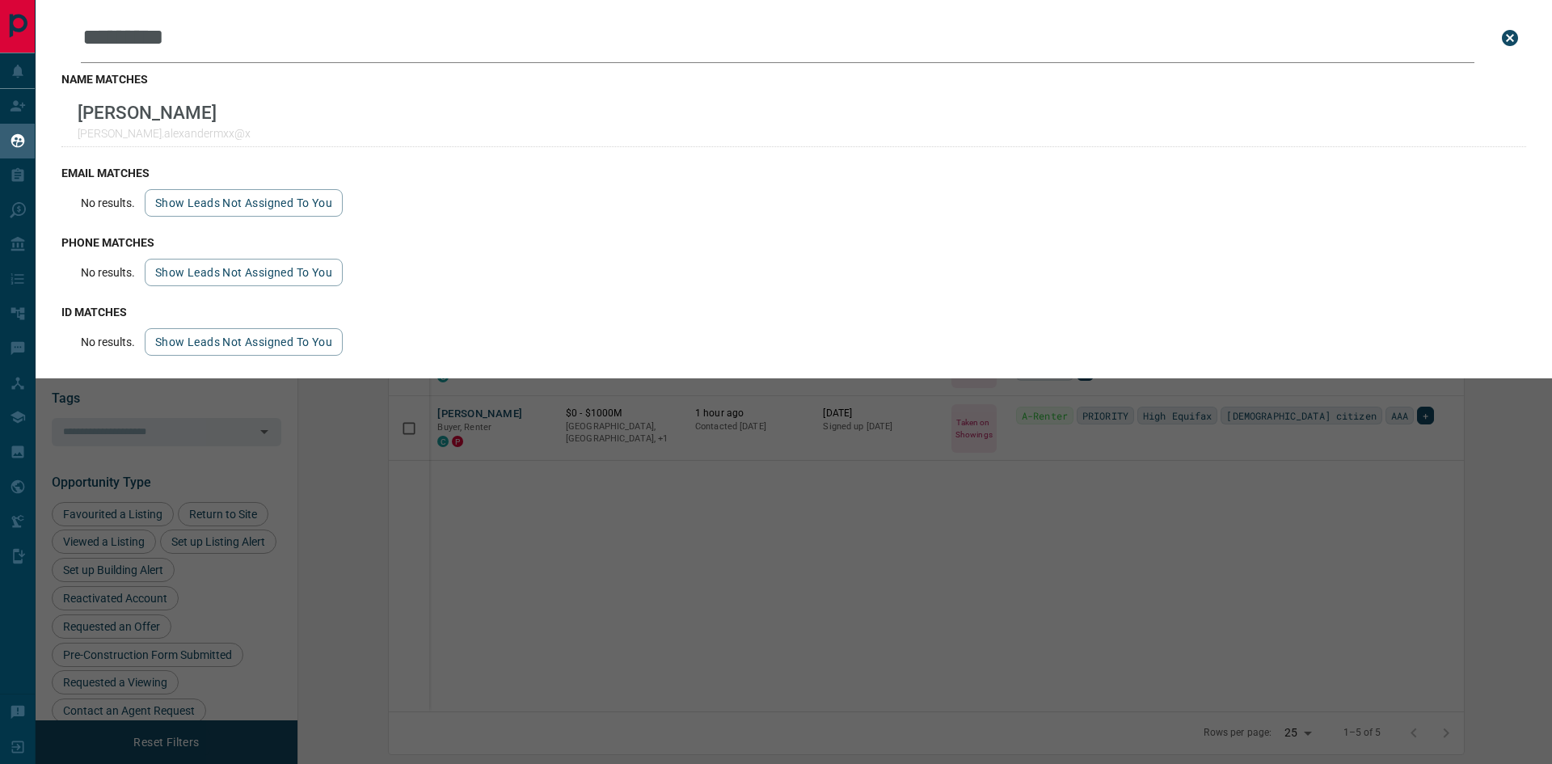
drag, startPoint x: 1506, startPoint y: 36, endPoint x: 1447, endPoint y: 59, distance: 63.2
click at [1505, 37] on icon "close search bar" at bounding box center [1510, 38] width 16 height 16
